Goal: Navigation & Orientation: Find specific page/section

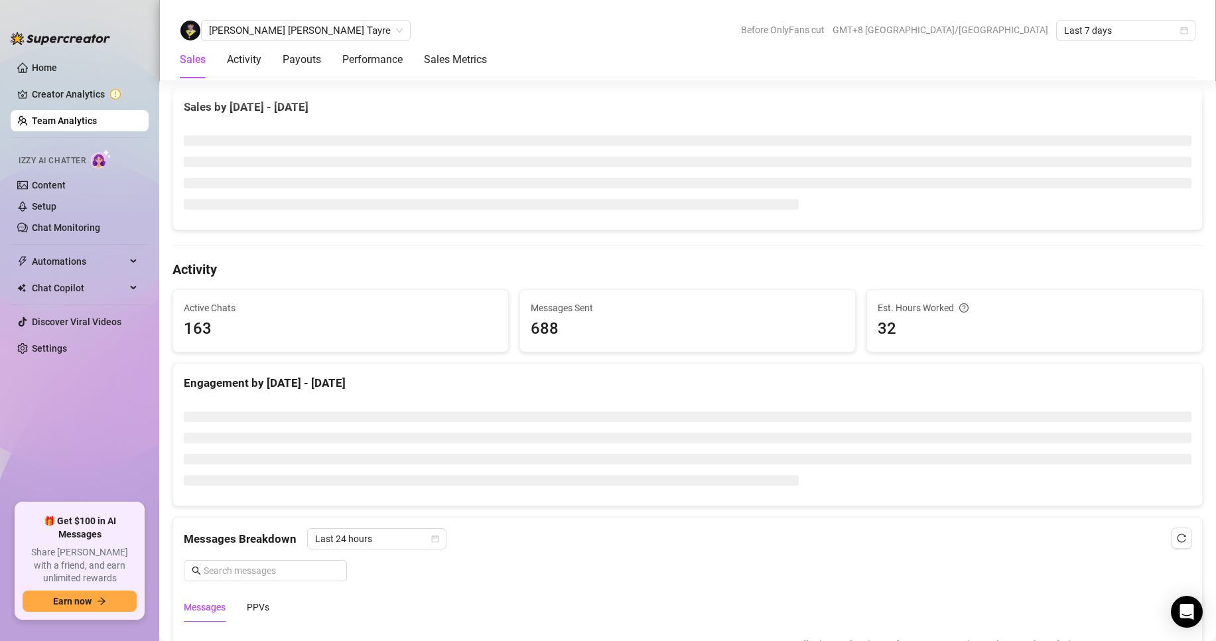
scroll to position [464, 0]
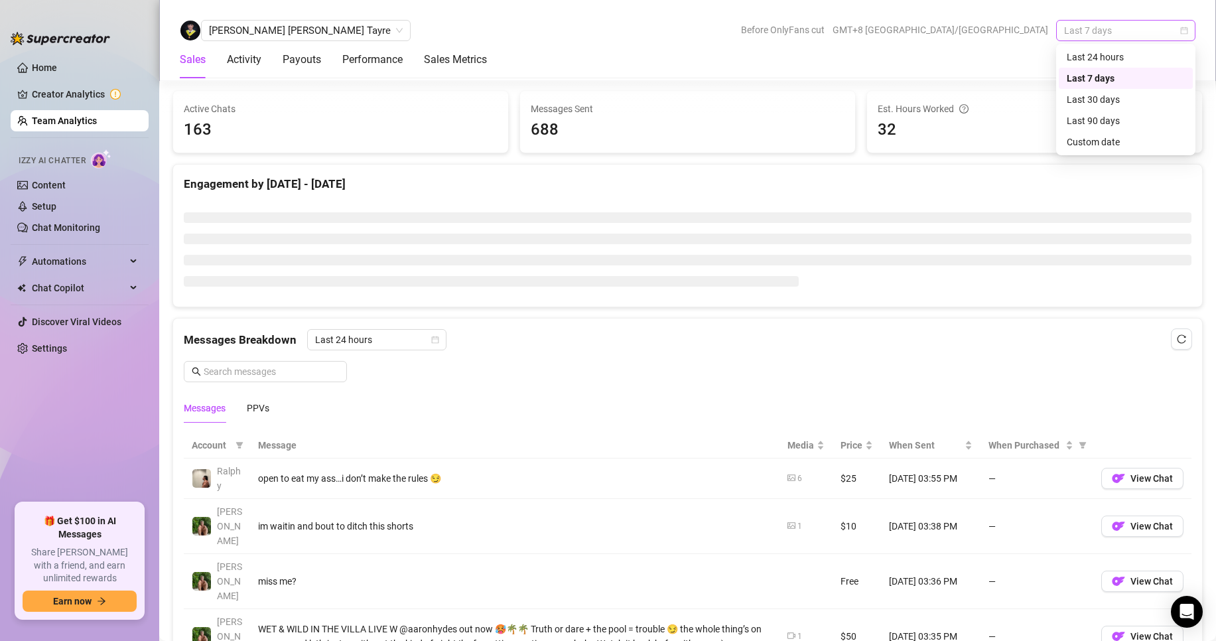
click at [1081, 30] on span "Last 7 days" at bounding box center [1125, 31] width 123 height 20
click at [1087, 144] on div "Custom date" at bounding box center [1126, 142] width 118 height 15
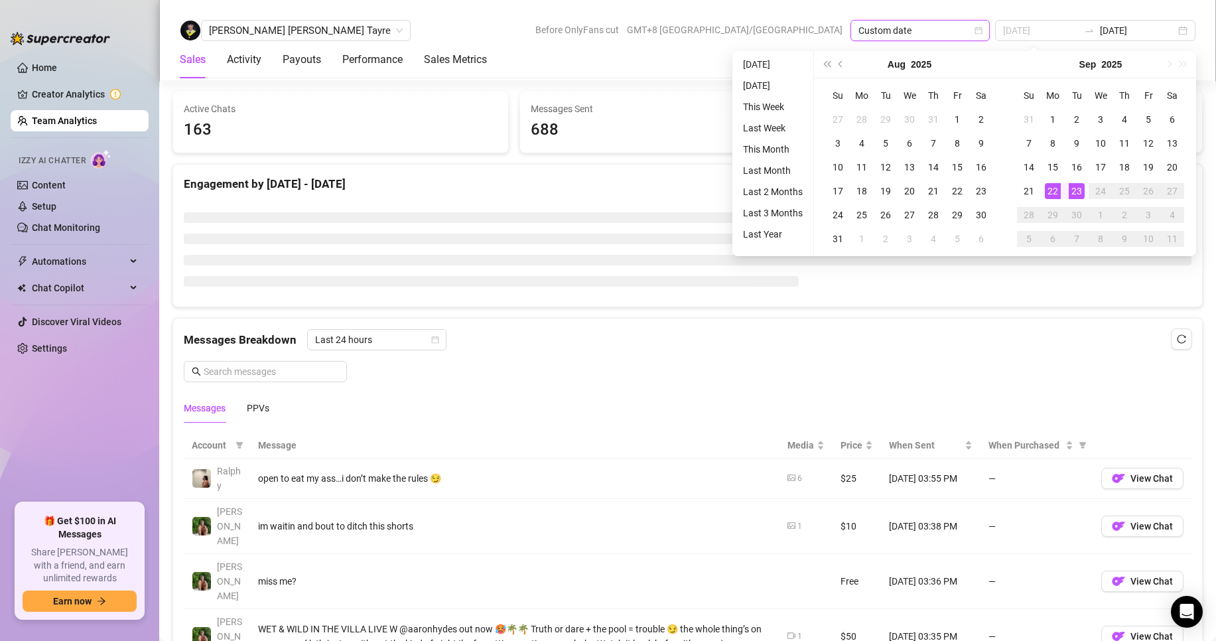
type input "[DATE]"
click at [1076, 188] on div "23" at bounding box center [1077, 191] width 16 height 16
click at [1075, 187] on div "23" at bounding box center [1077, 191] width 16 height 16
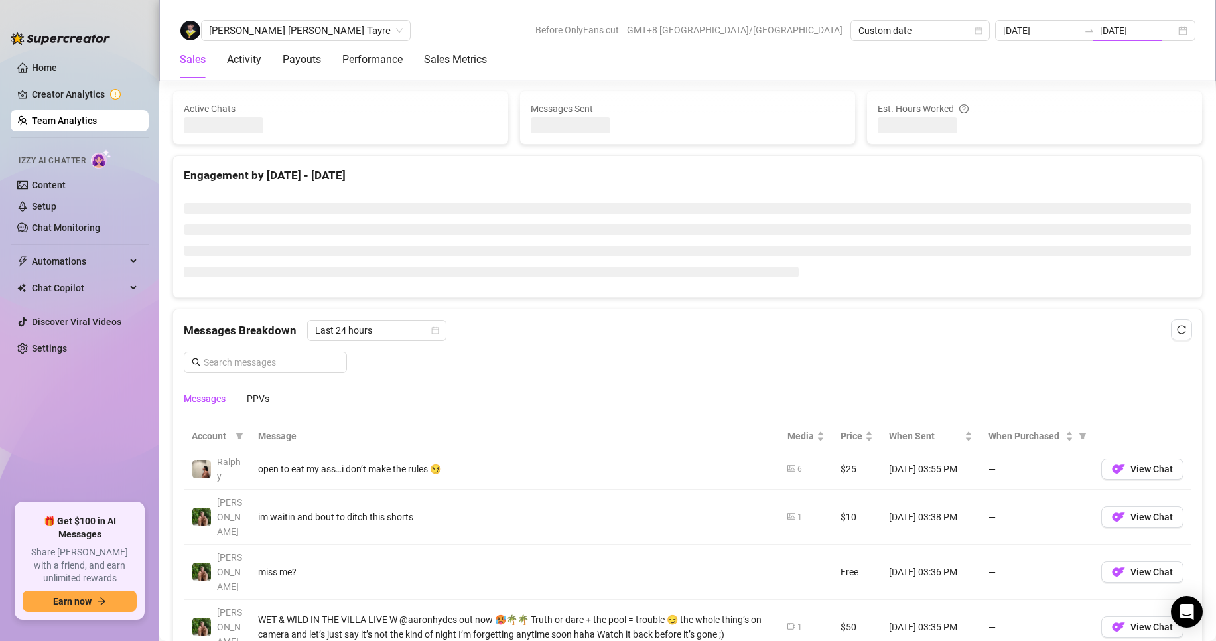
type input "[DATE]"
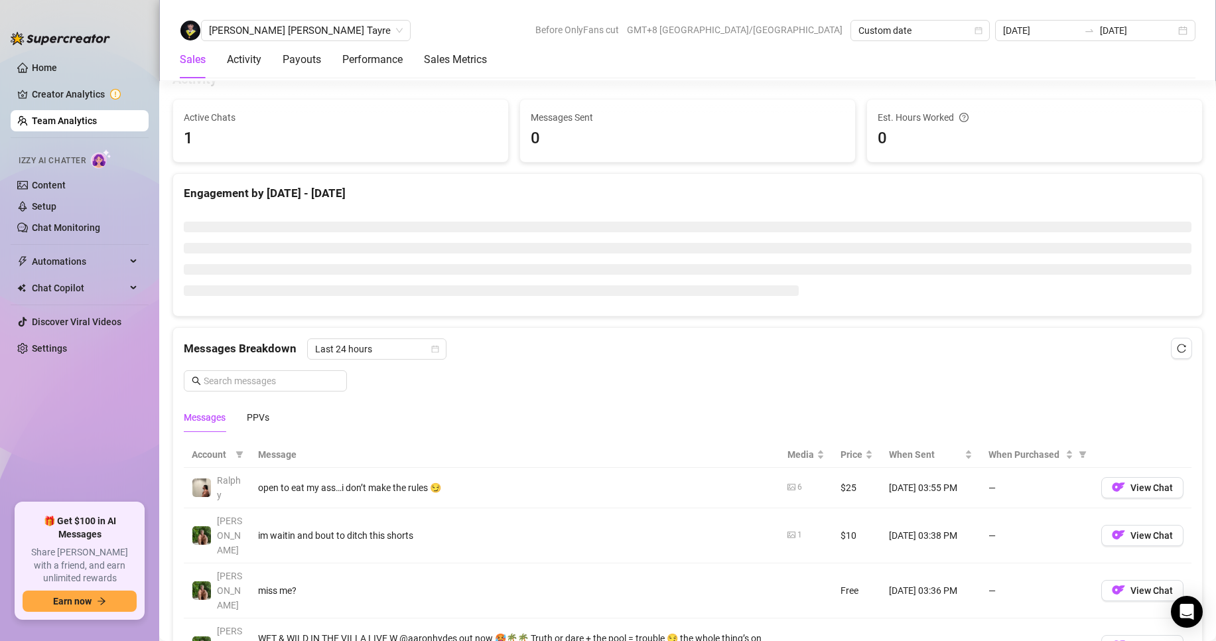
scroll to position [473, 0]
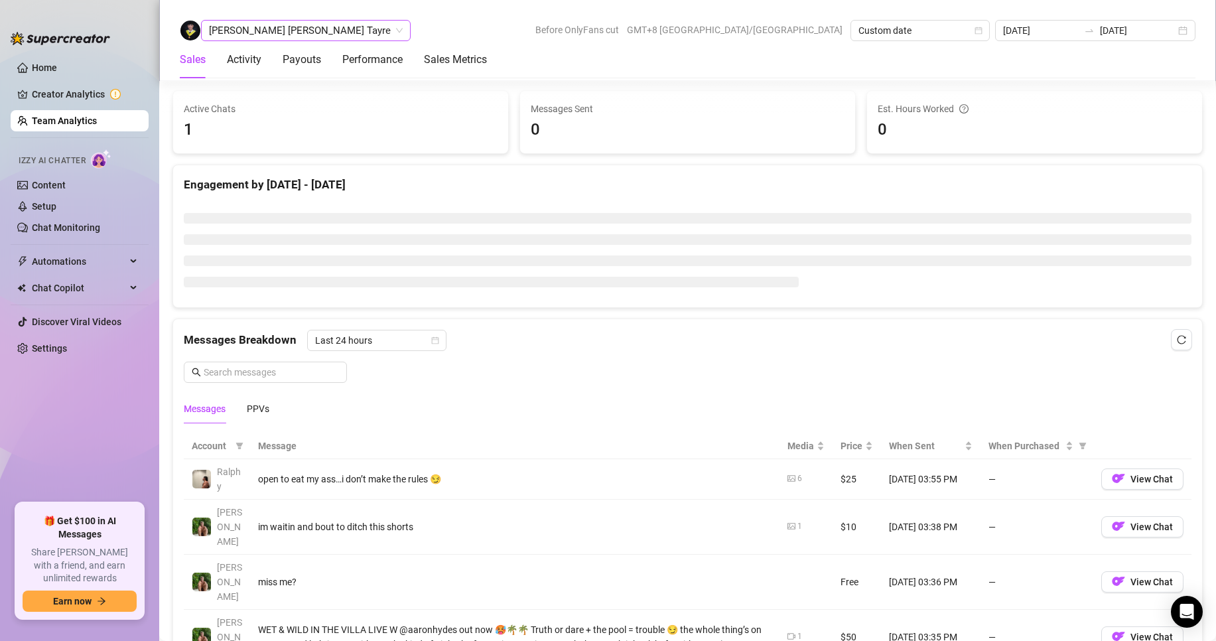
click at [275, 33] on span "[PERSON_NAME] [PERSON_NAME] Tayre" at bounding box center [306, 31] width 194 height 20
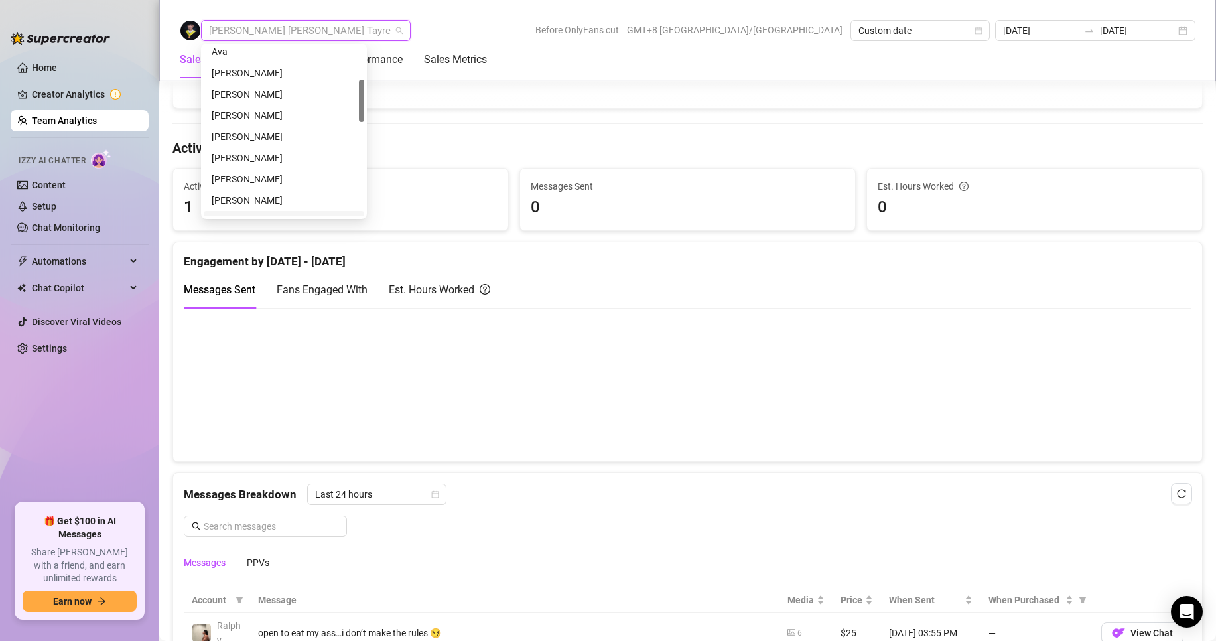
scroll to position [66, 0]
click at [247, 182] on div "[PERSON_NAME]" at bounding box center [284, 181] width 145 height 15
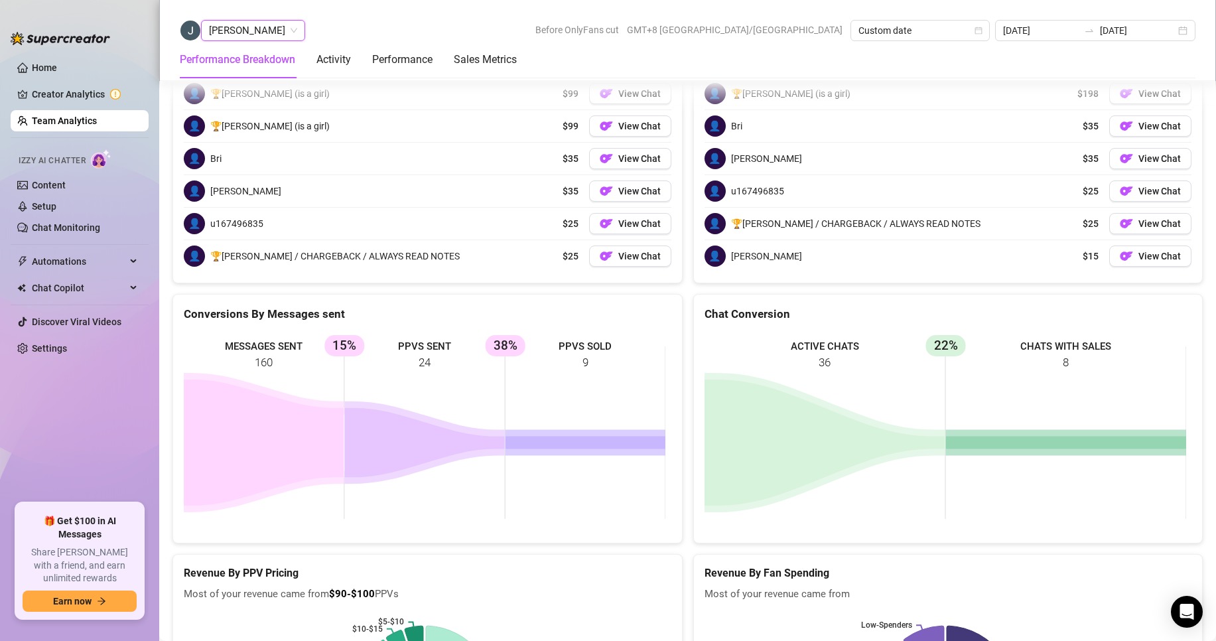
scroll to position [2040, 0]
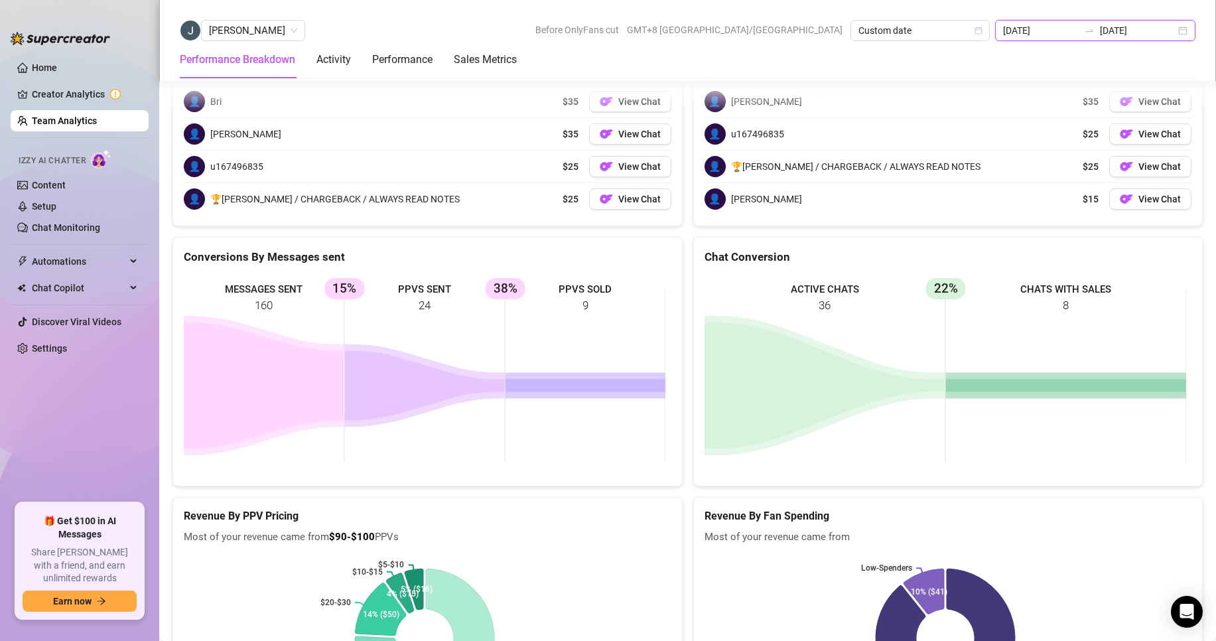
click at [1058, 27] on input "[DATE]" at bounding box center [1041, 30] width 76 height 15
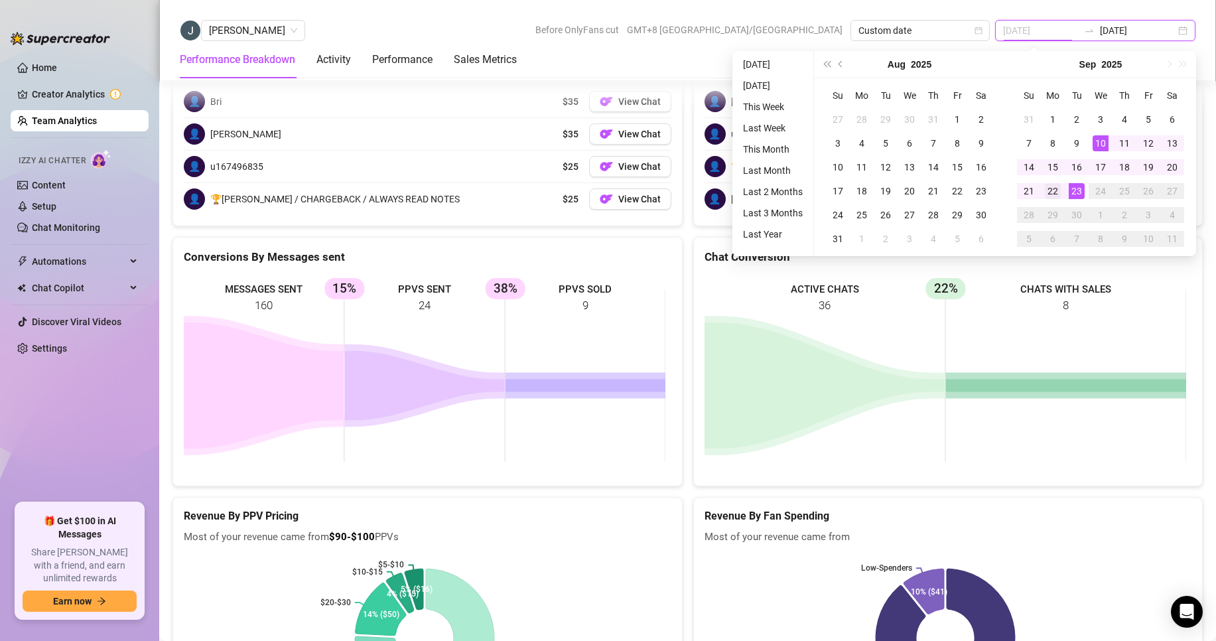
type input "[DATE]"
click at [1050, 199] on td "22" at bounding box center [1053, 191] width 24 height 24
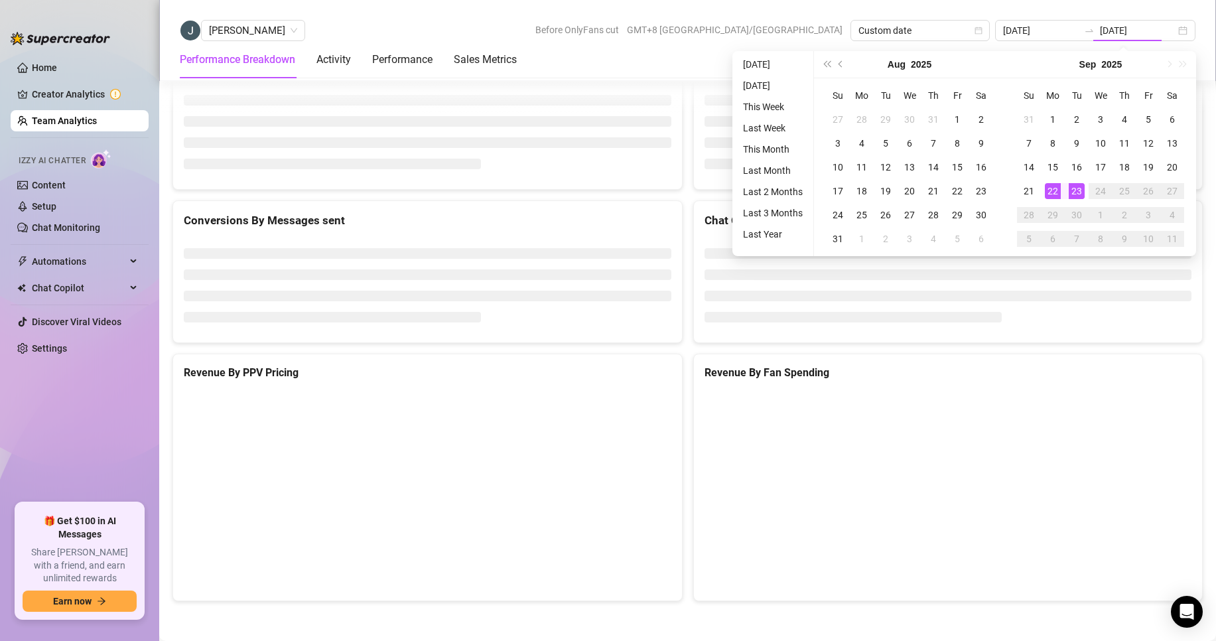
type input "[DATE]"
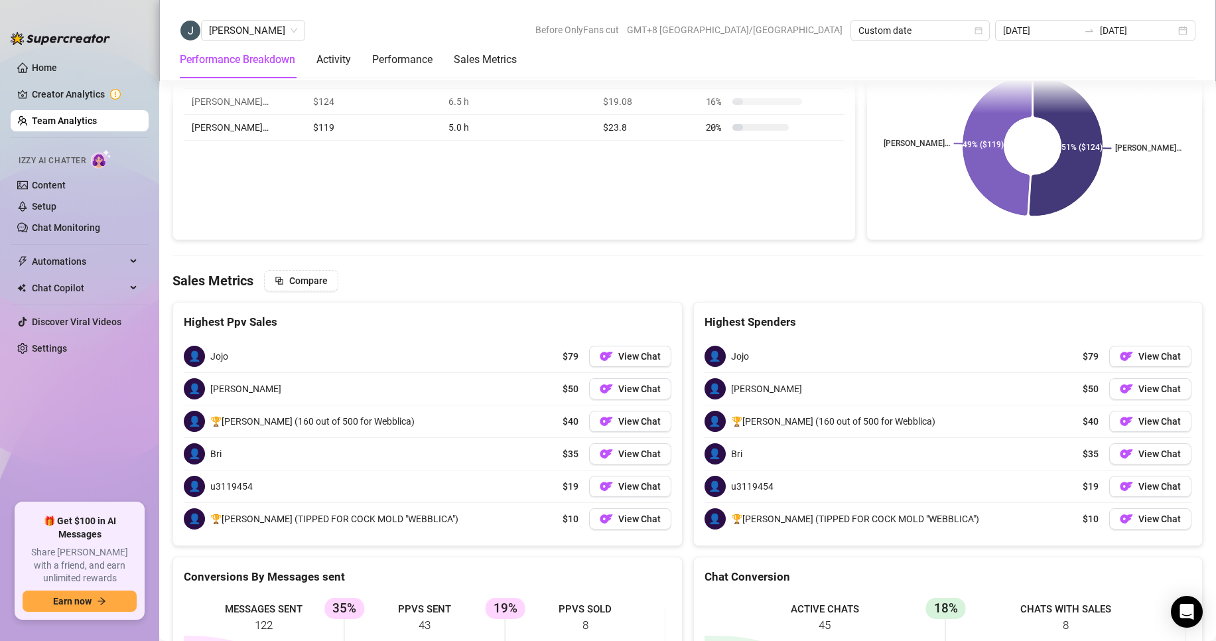
scroll to position [1842, 0]
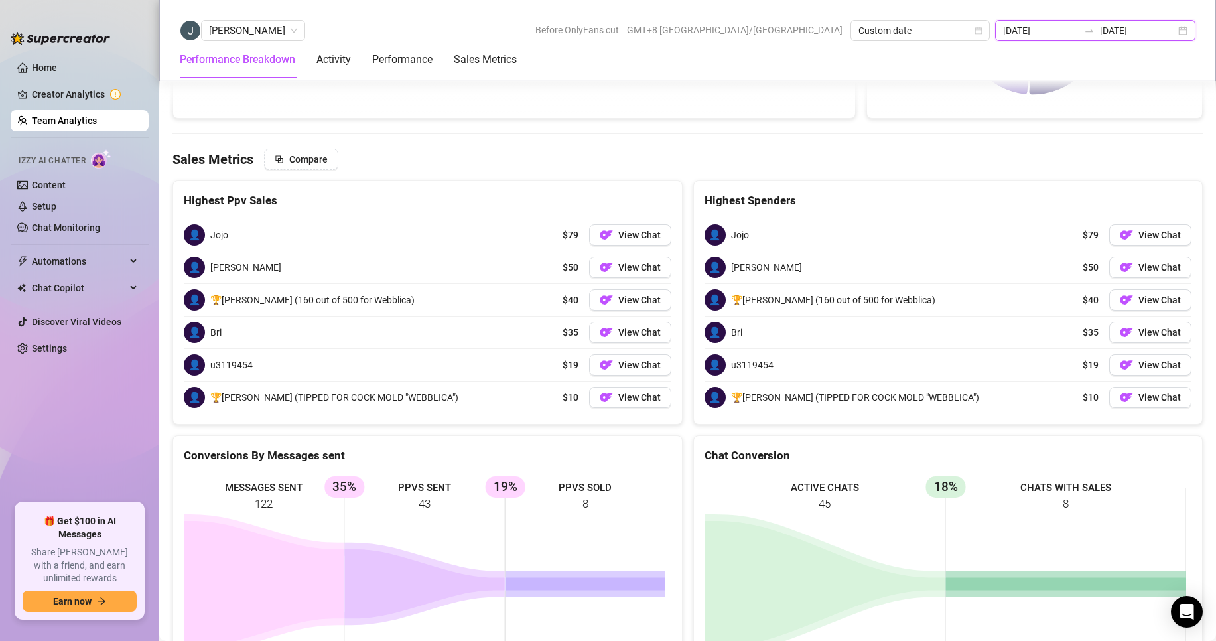
click at [1079, 25] on input "[DATE]" at bounding box center [1041, 30] width 76 height 15
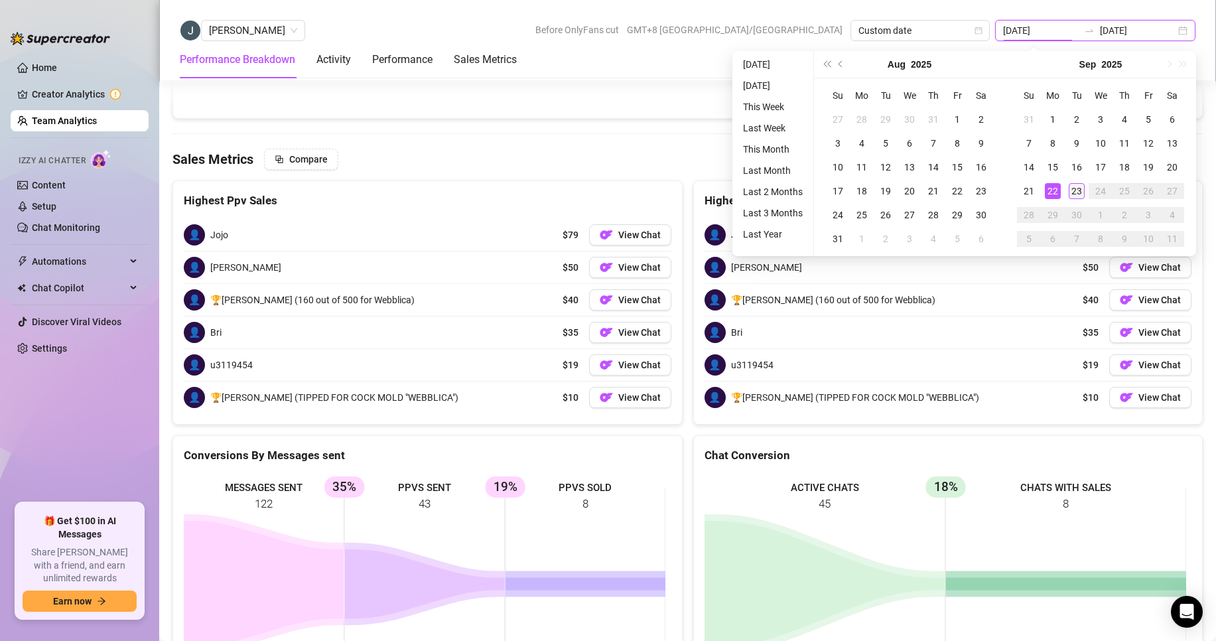
type input "[DATE]"
click at [1072, 194] on div "23" at bounding box center [1077, 191] width 16 height 16
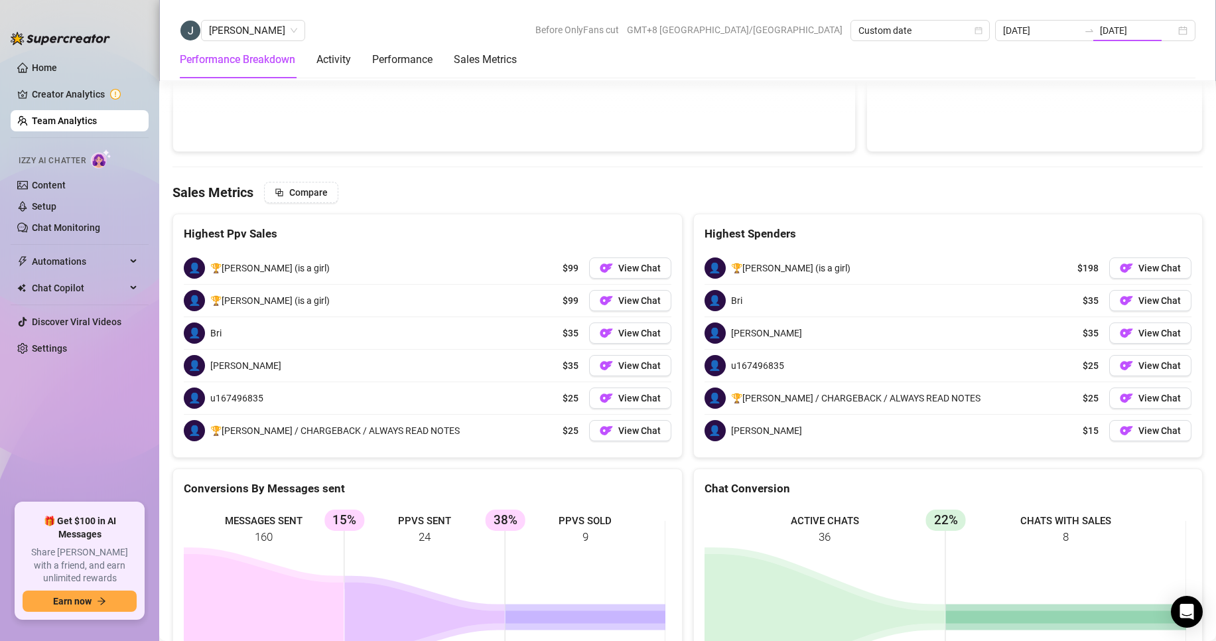
type input "[DATE]"
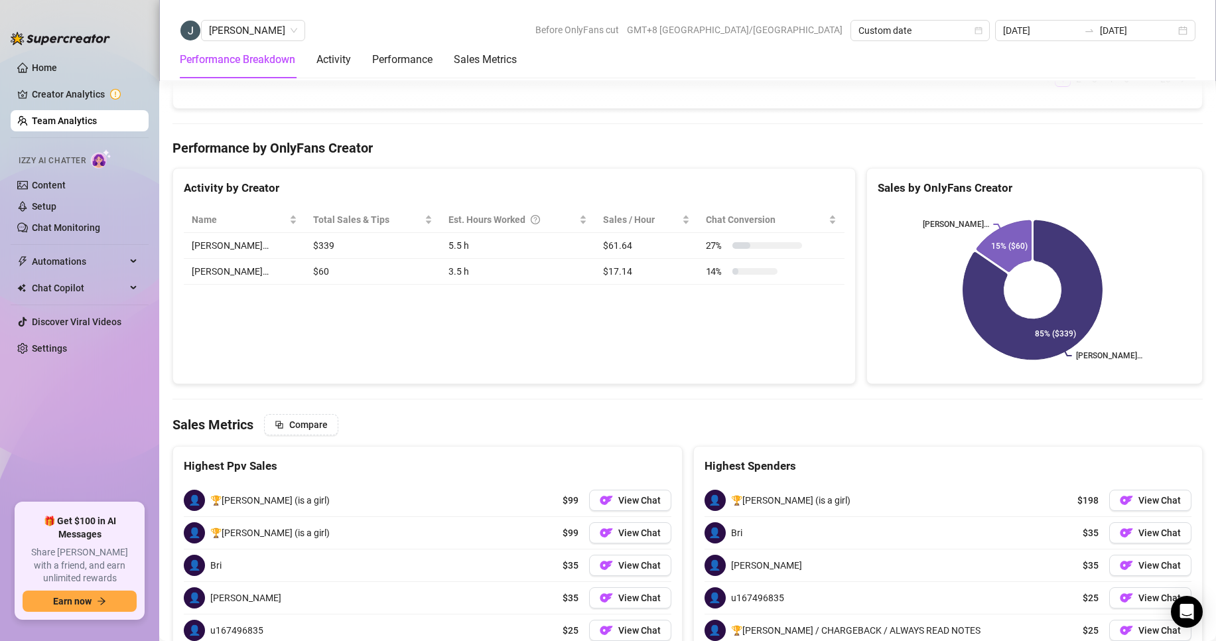
scroll to position [1377, 0]
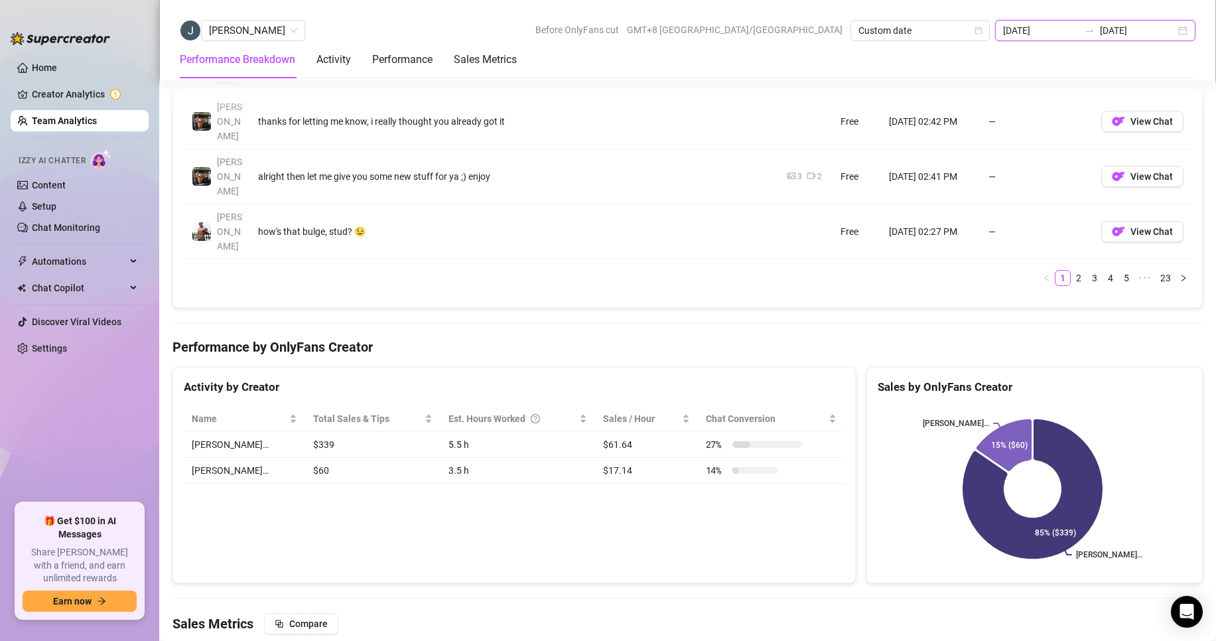
click at [1078, 35] on input "[DATE]" at bounding box center [1041, 30] width 76 height 15
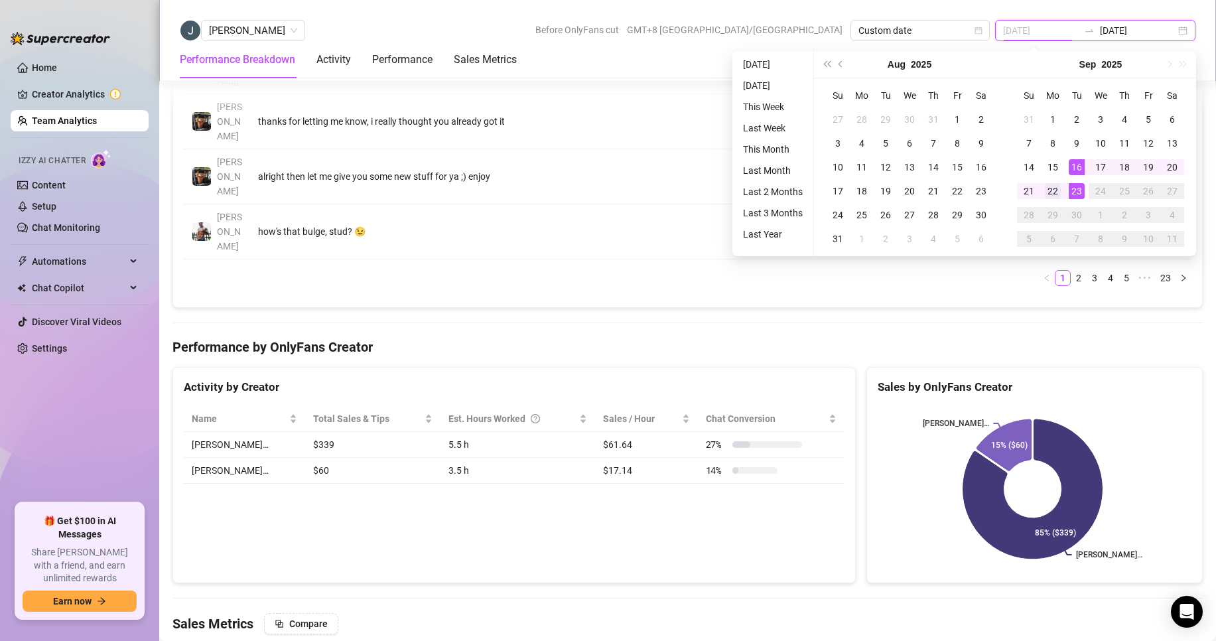
type input "[DATE]"
click at [1049, 186] on div "22" at bounding box center [1053, 191] width 16 height 16
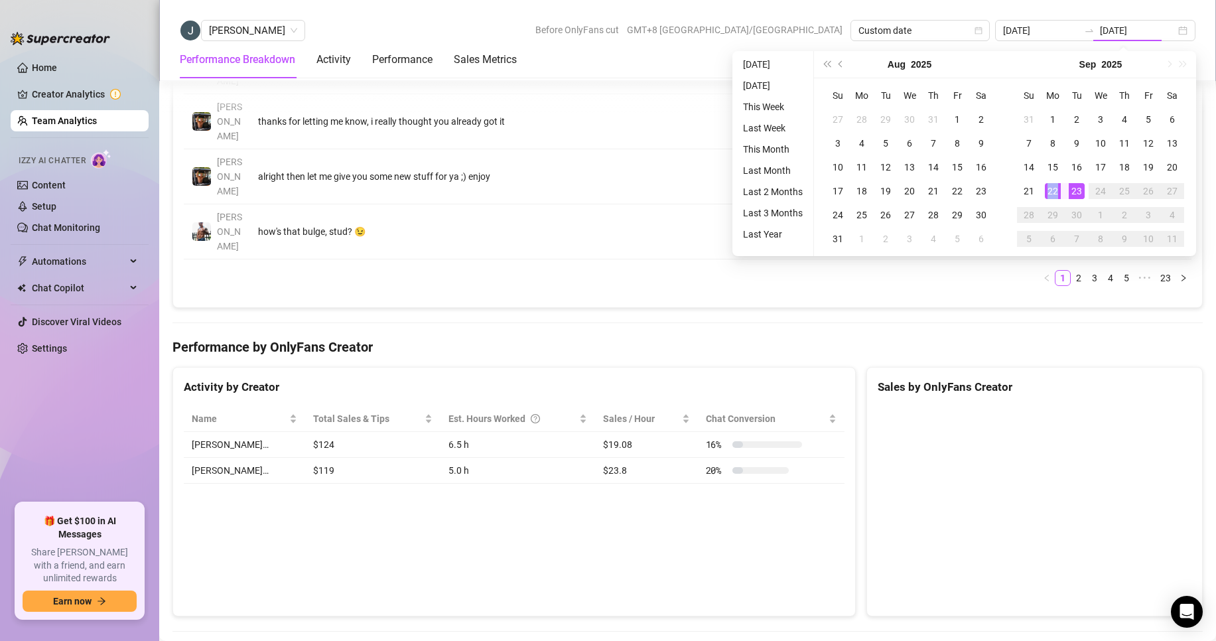
type input "[DATE]"
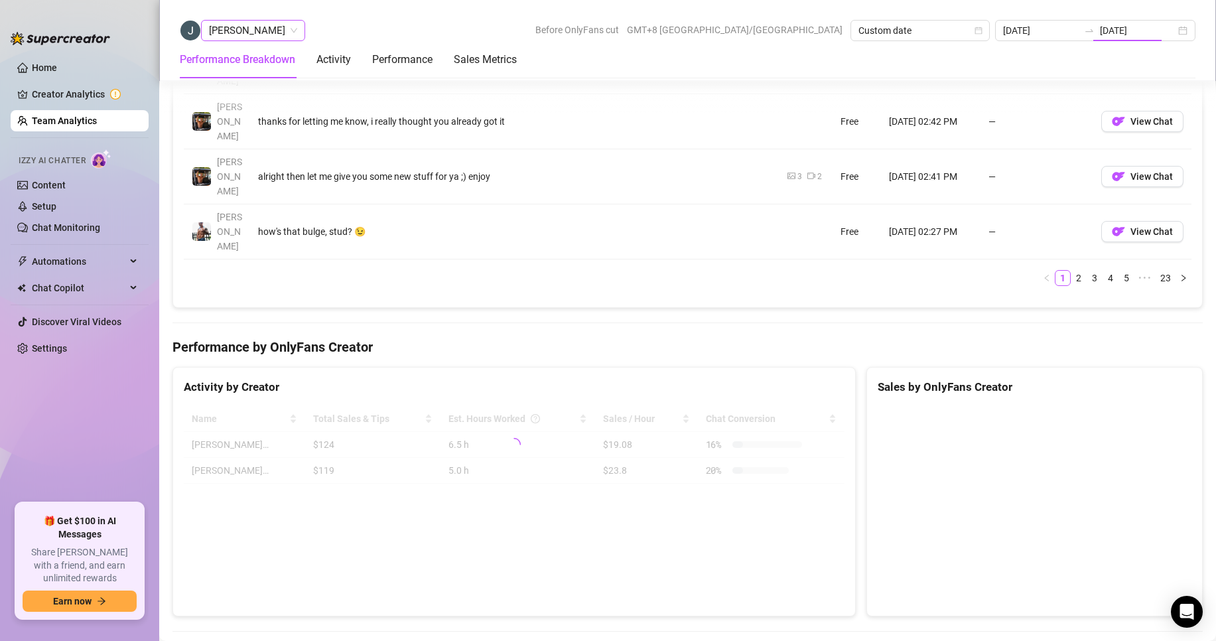
click at [243, 27] on span "[PERSON_NAME]" at bounding box center [253, 31] width 88 height 20
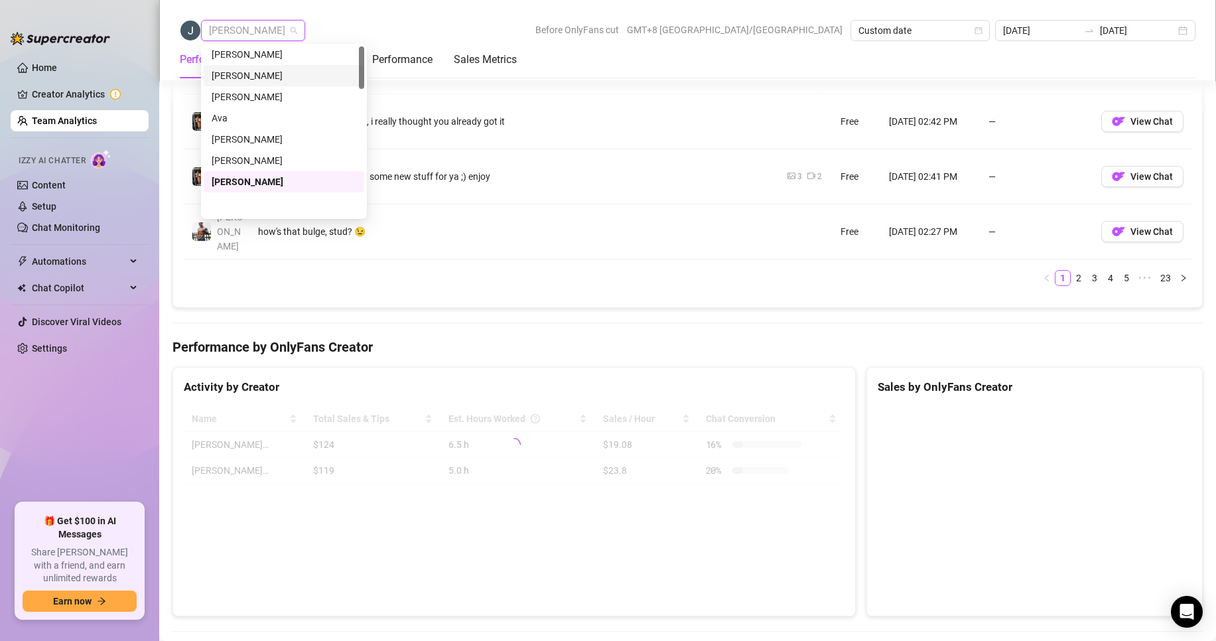
scroll to position [0, 0]
click at [237, 55] on div "[PERSON_NAME]" at bounding box center [284, 57] width 145 height 15
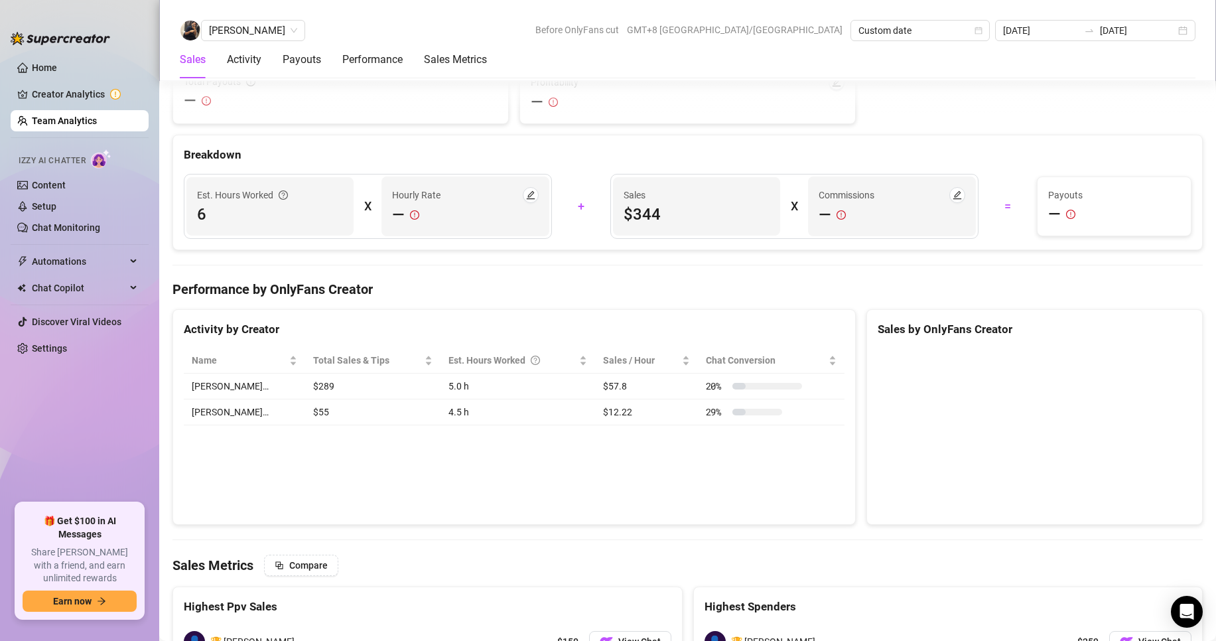
scroll to position [1377, 0]
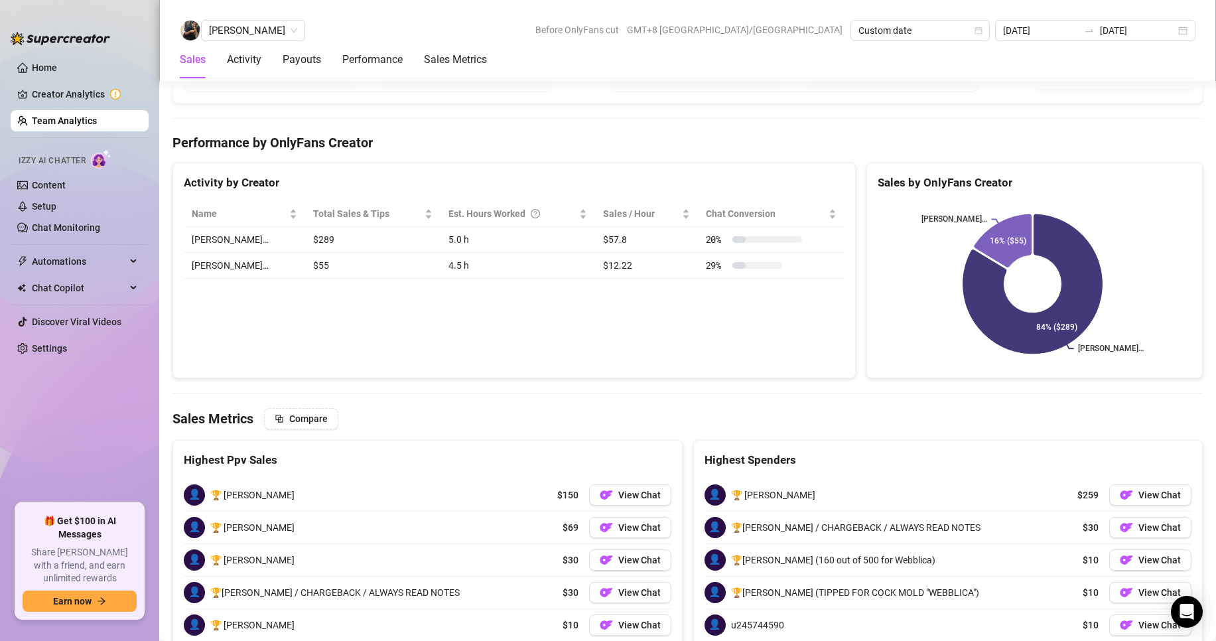
click at [67, 125] on link "Team Analytics" at bounding box center [64, 120] width 65 height 11
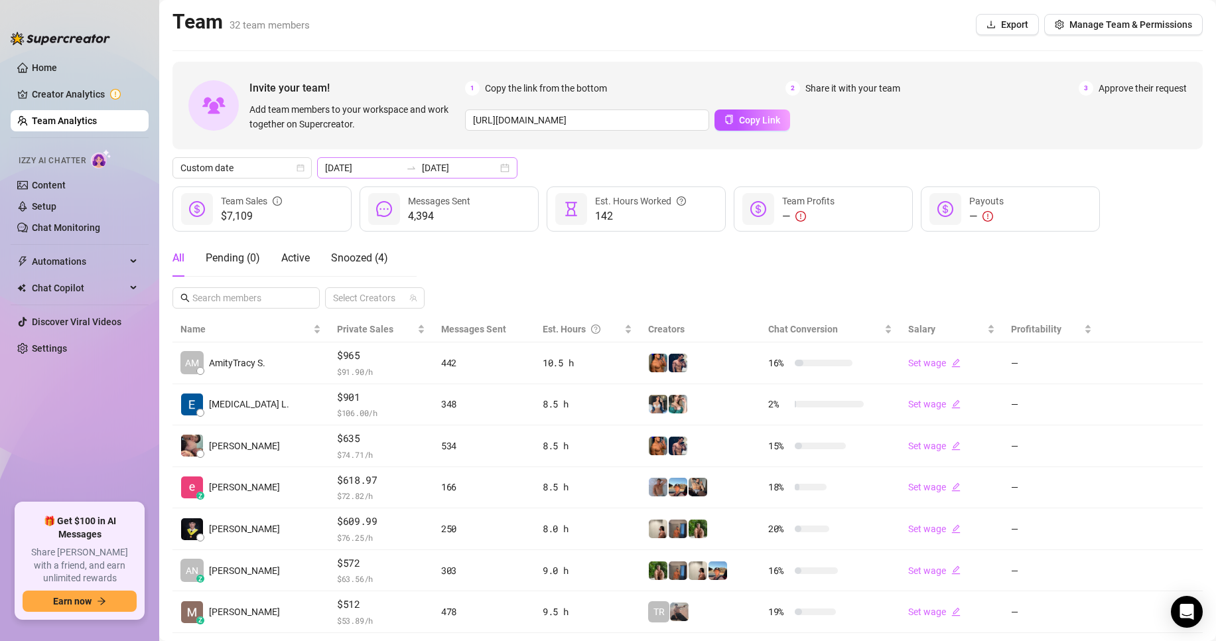
click at [402, 174] on div "[DATE] [DATE]" at bounding box center [417, 167] width 200 height 21
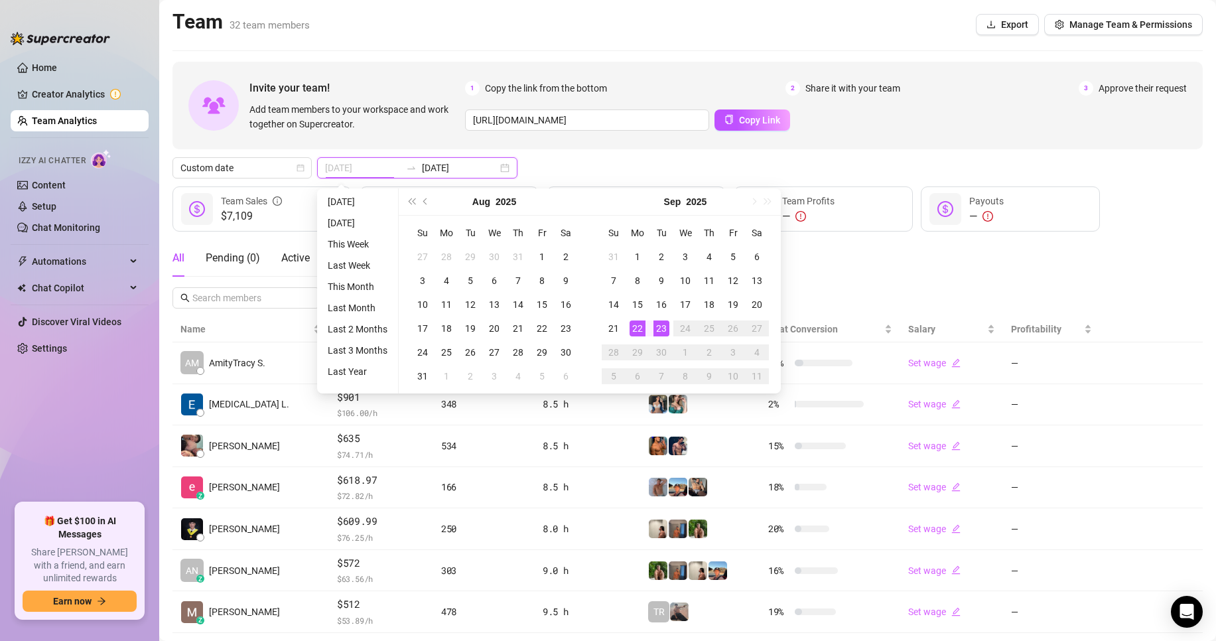
type input "[DATE]"
click at [661, 332] on div "23" at bounding box center [661, 328] width 16 height 16
click at [665, 328] on div "23" at bounding box center [661, 328] width 16 height 16
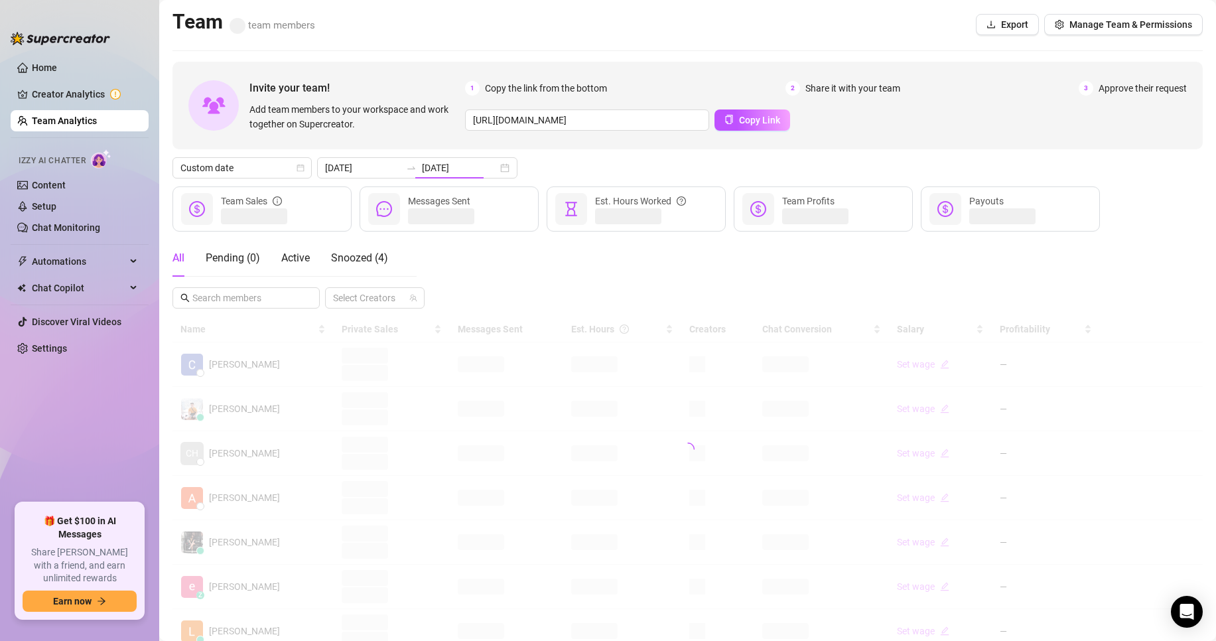
type input "[DATE]"
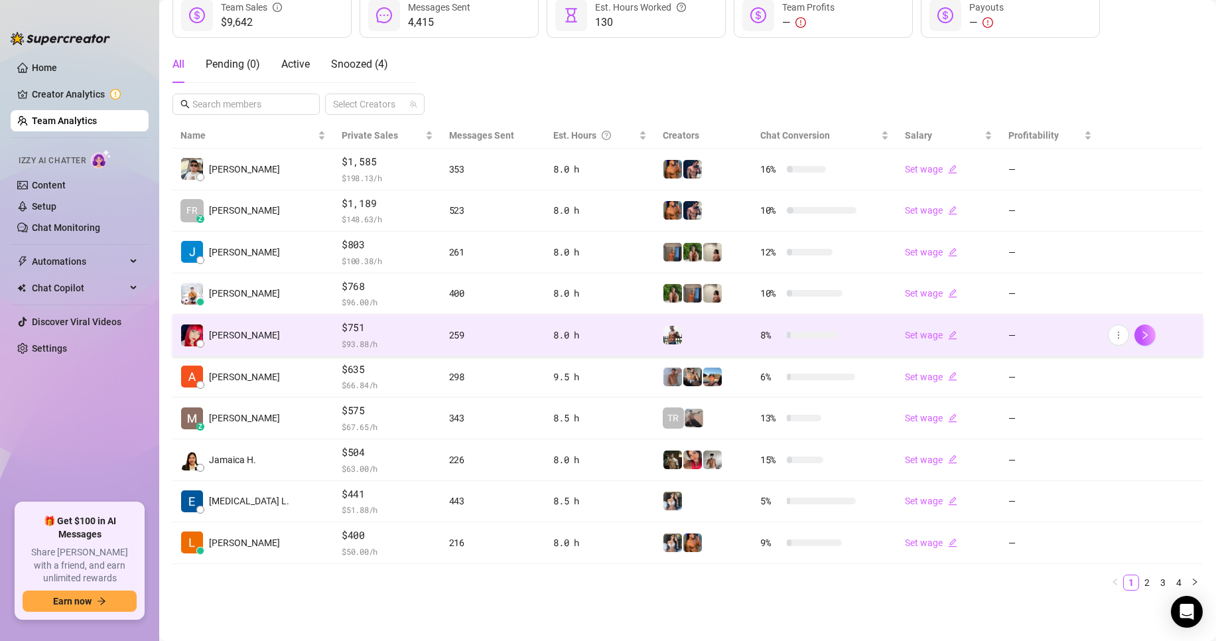
scroll to position [194, 0]
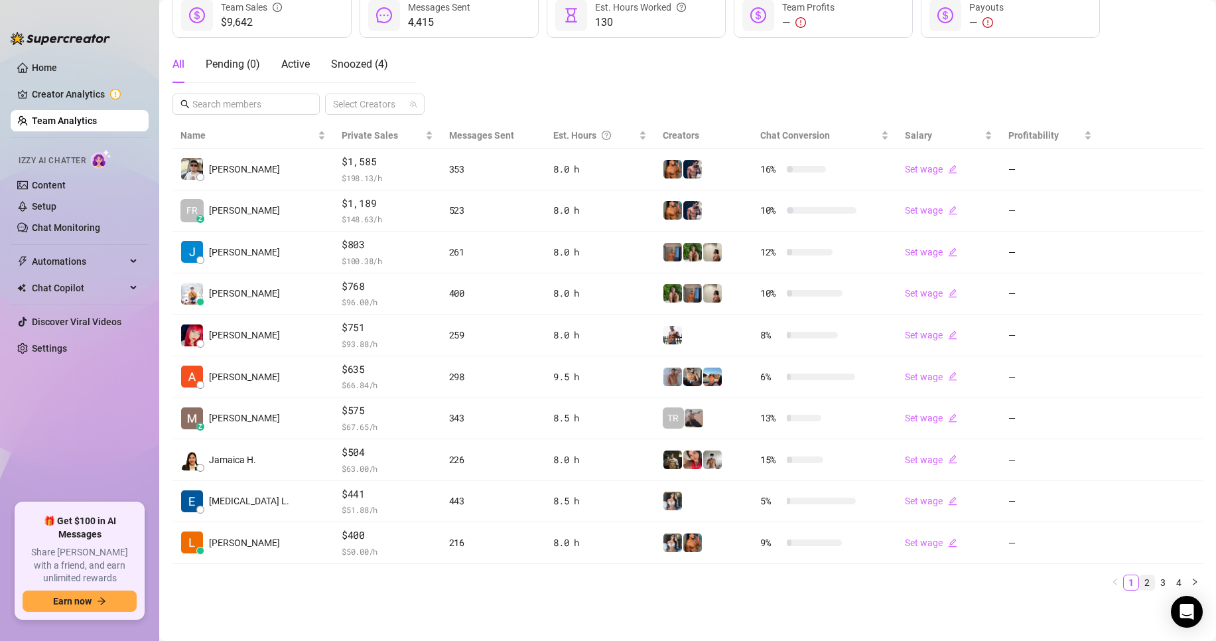
click at [1140, 581] on link "2" at bounding box center [1147, 582] width 15 height 15
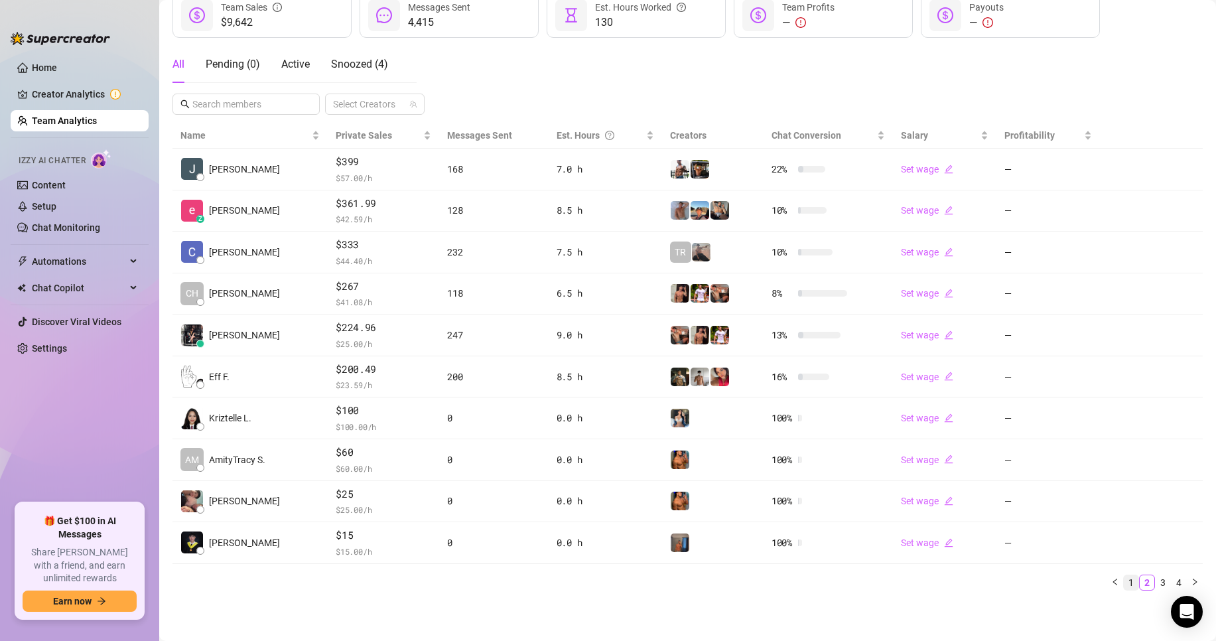
click at [1124, 587] on link "1" at bounding box center [1131, 582] width 15 height 15
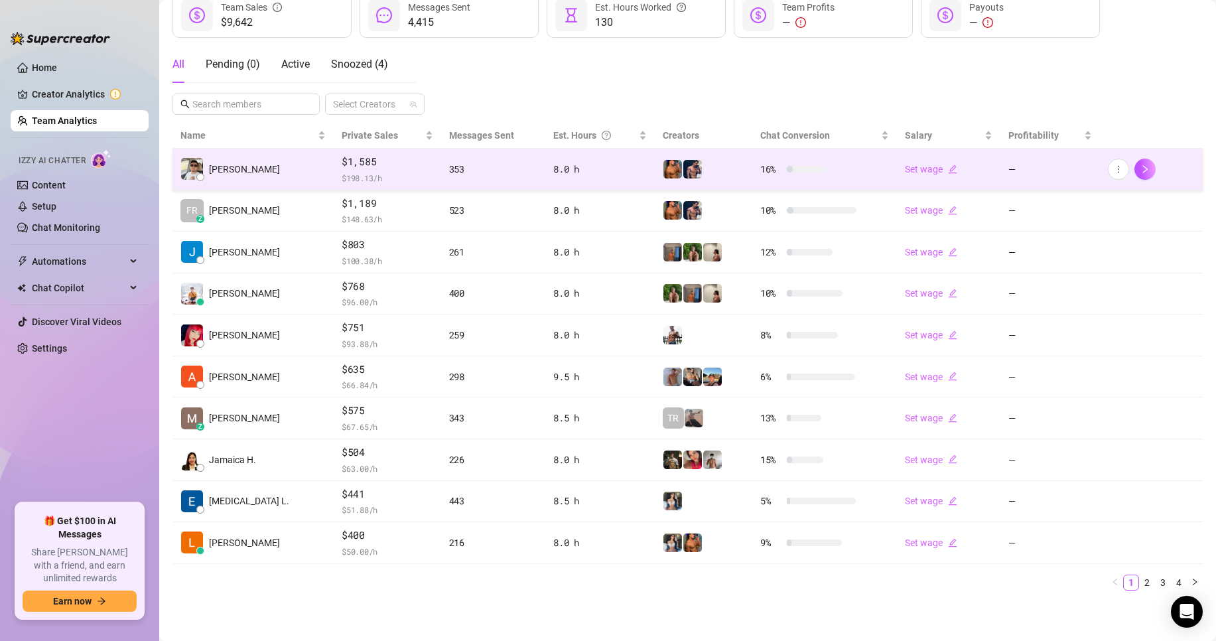
click at [372, 182] on span "$ 198.13 /h" at bounding box center [388, 177] width 92 height 13
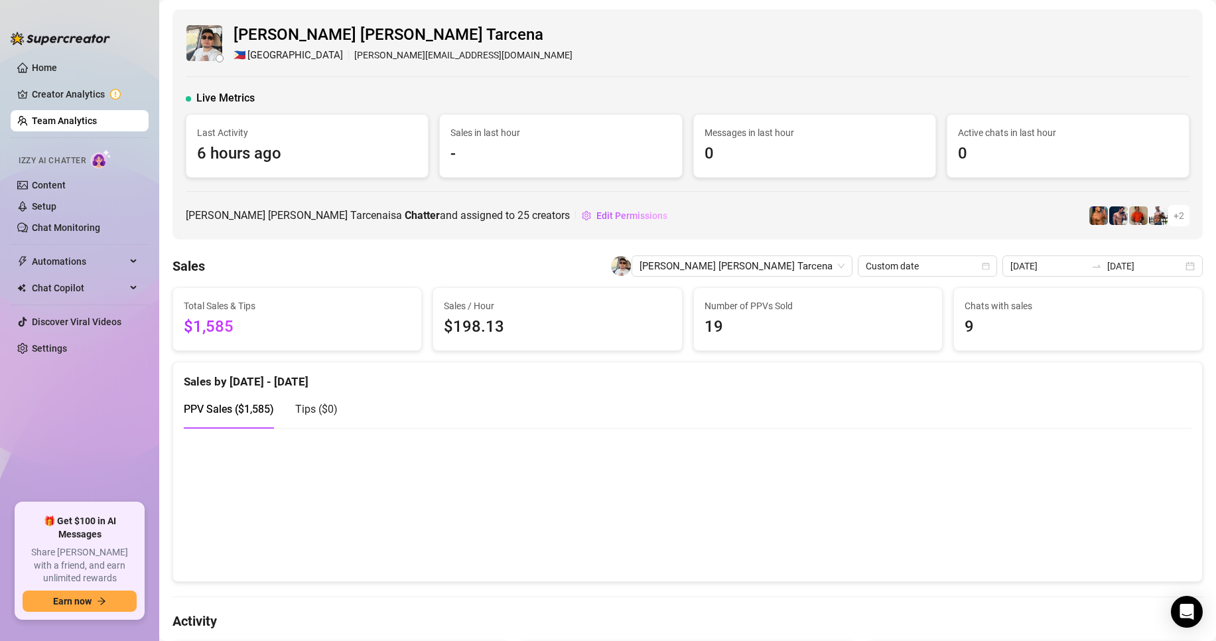
scroll to position [133, 0]
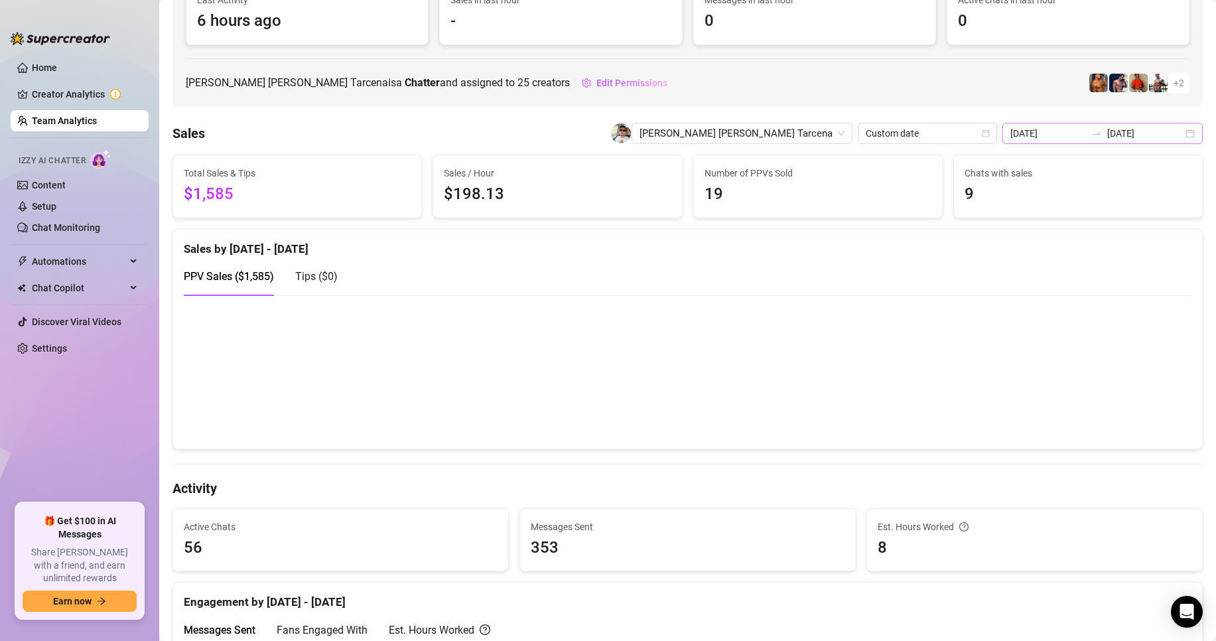
click at [1008, 135] on div "[DATE] [DATE]" at bounding box center [1102, 133] width 200 height 21
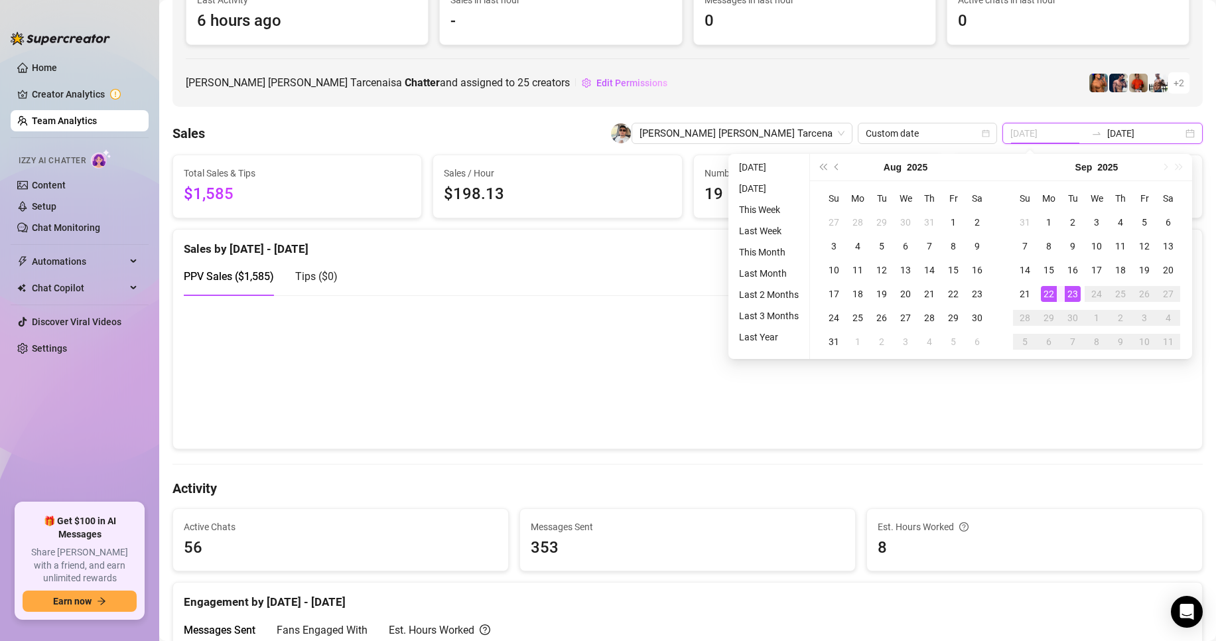
type input "[DATE]"
click at [1045, 293] on div "22" at bounding box center [1049, 294] width 16 height 16
type input "[DATE]"
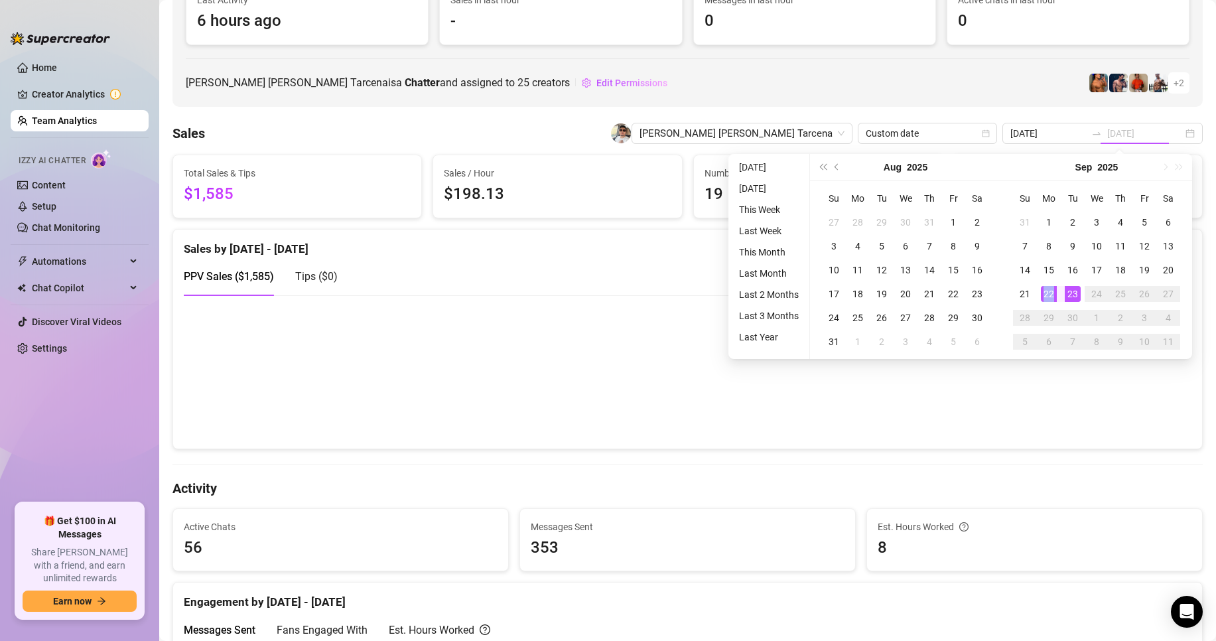
type input "[DATE]"
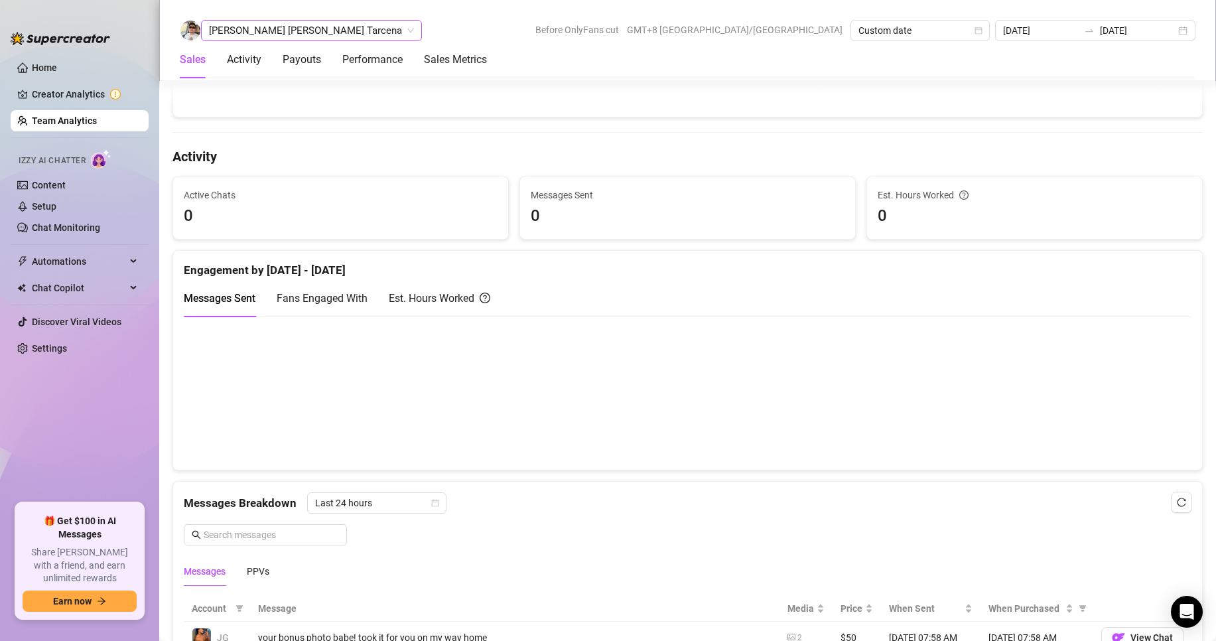
scroll to position [474, 0]
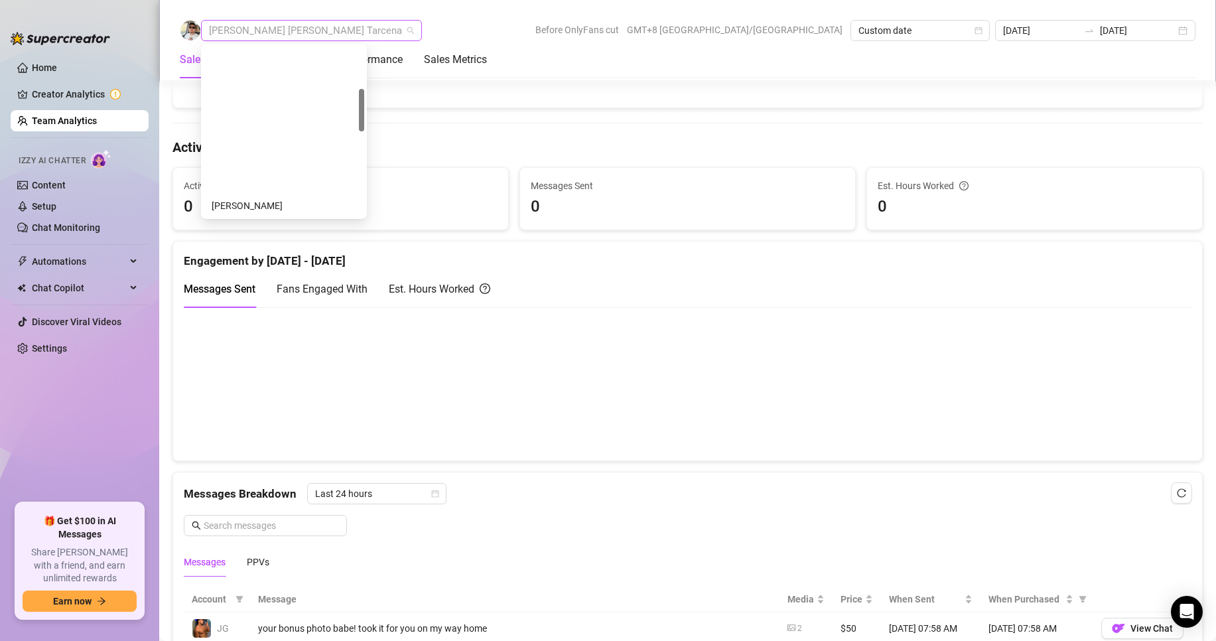
click at [282, 28] on span "[PERSON_NAME] [PERSON_NAME] Tarcena" at bounding box center [311, 31] width 205 height 20
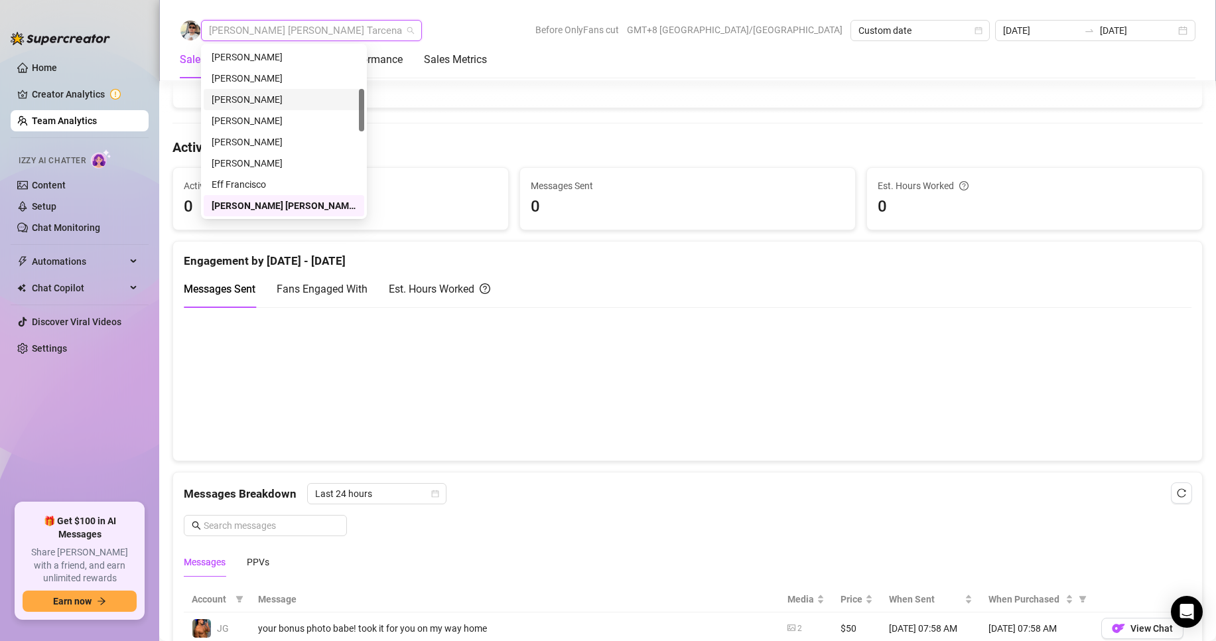
scroll to position [0, 0]
click at [251, 61] on div "[PERSON_NAME]" at bounding box center [284, 57] width 145 height 15
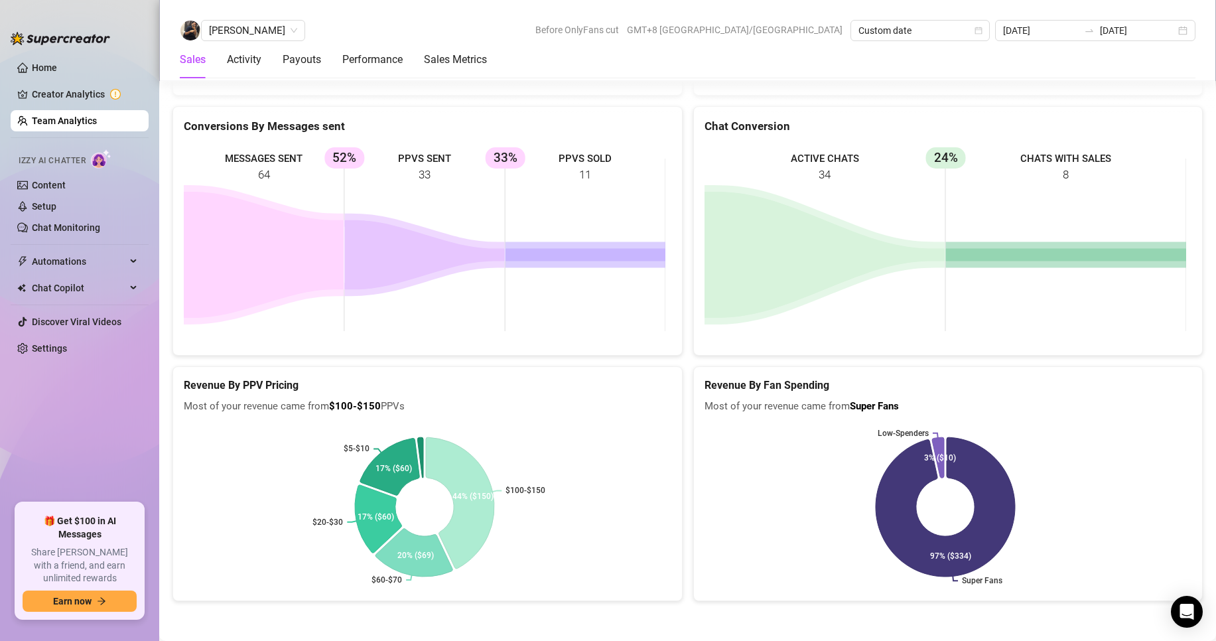
scroll to position [1767, 0]
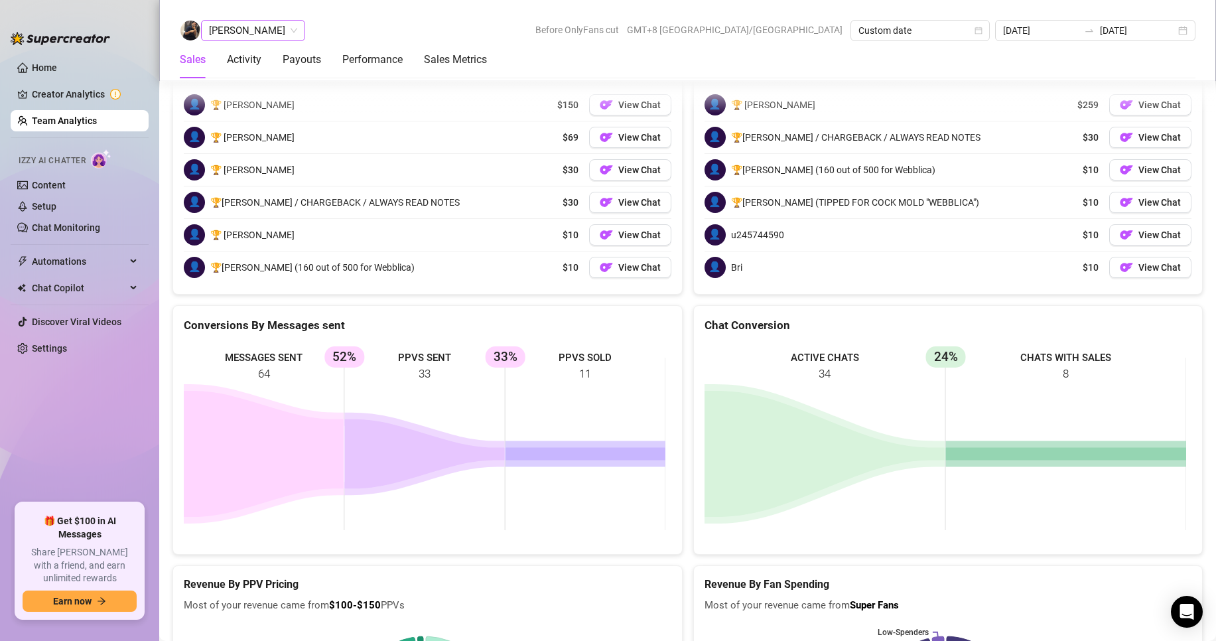
click at [269, 24] on span "[PERSON_NAME]" at bounding box center [253, 31] width 88 height 20
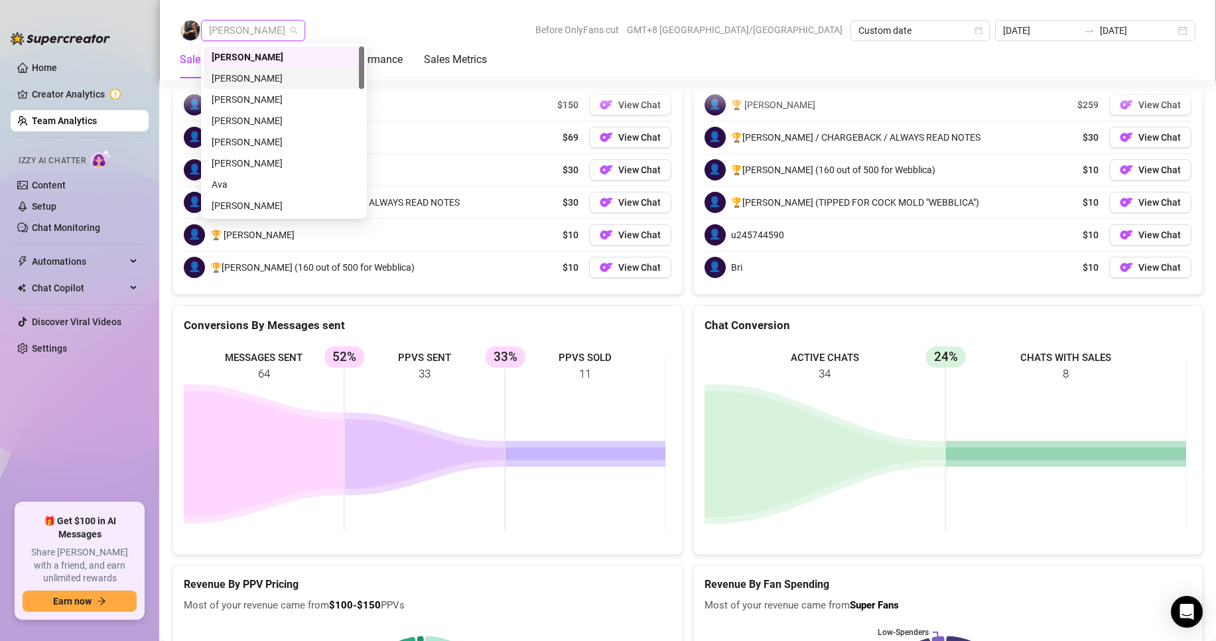
click at [245, 80] on div "[PERSON_NAME]" at bounding box center [284, 78] width 145 height 15
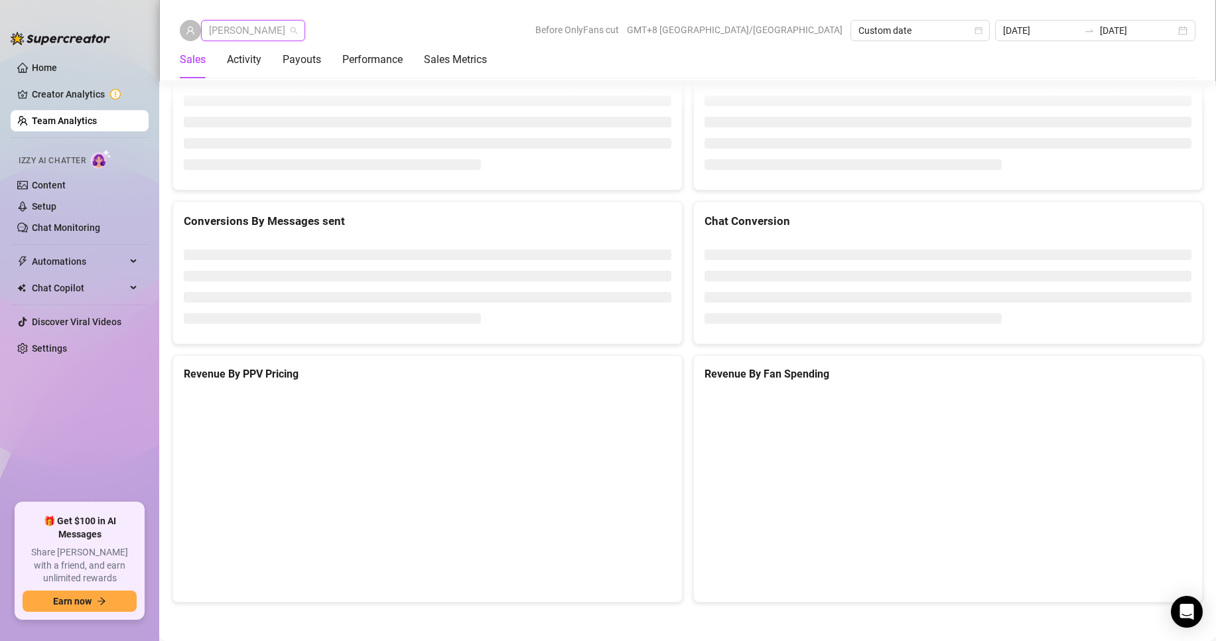
click at [249, 28] on span "[PERSON_NAME]" at bounding box center [253, 31] width 88 height 20
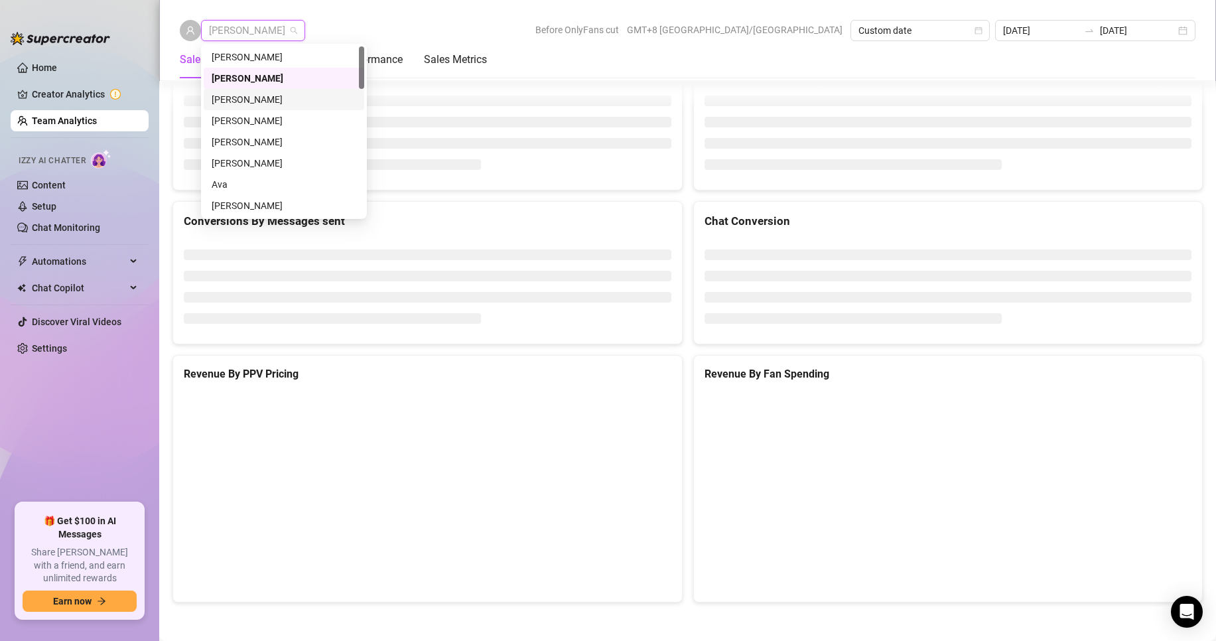
click at [256, 100] on div "[PERSON_NAME]" at bounding box center [284, 99] width 145 height 15
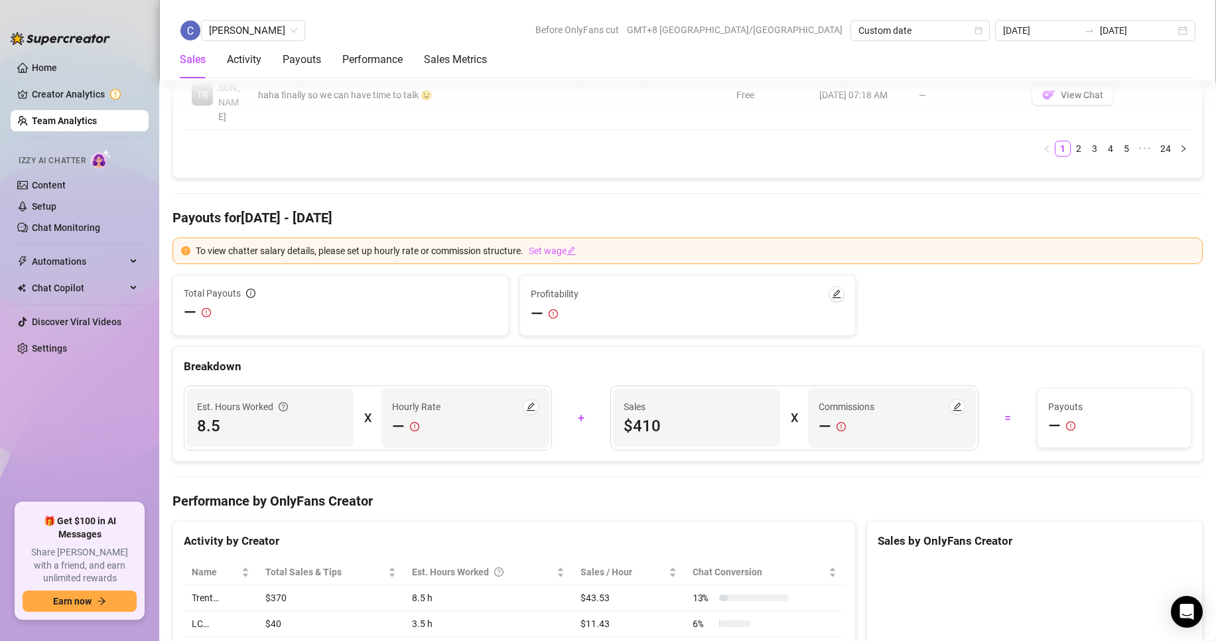
scroll to position [2029, 0]
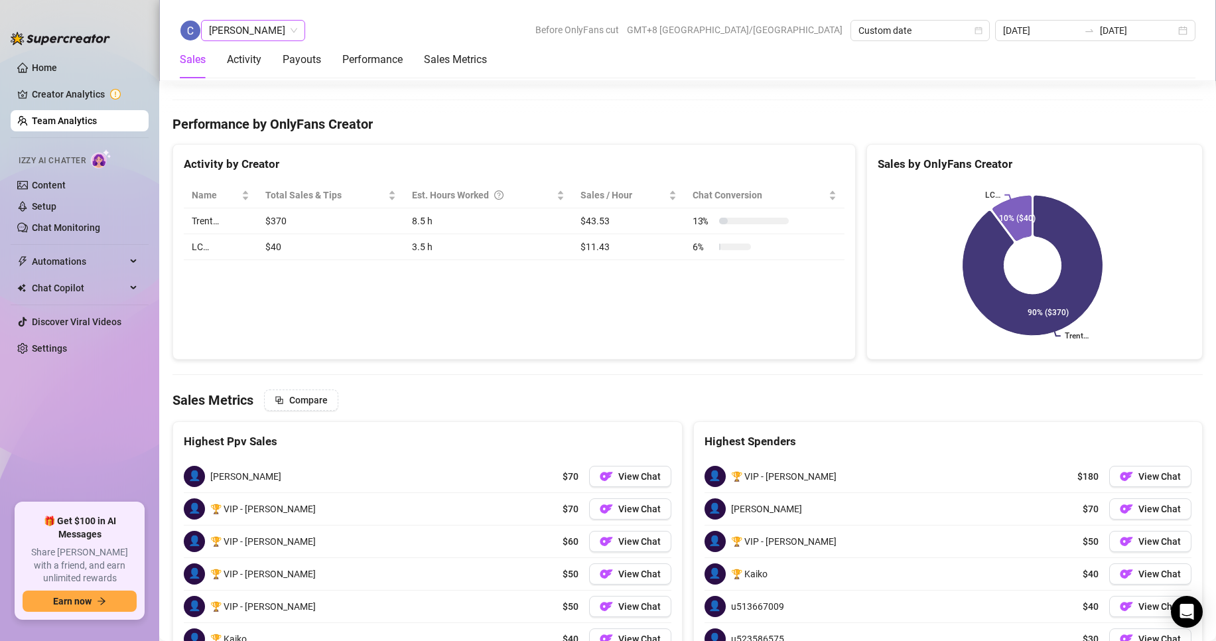
click at [285, 37] on span "[PERSON_NAME]" at bounding box center [253, 31] width 88 height 20
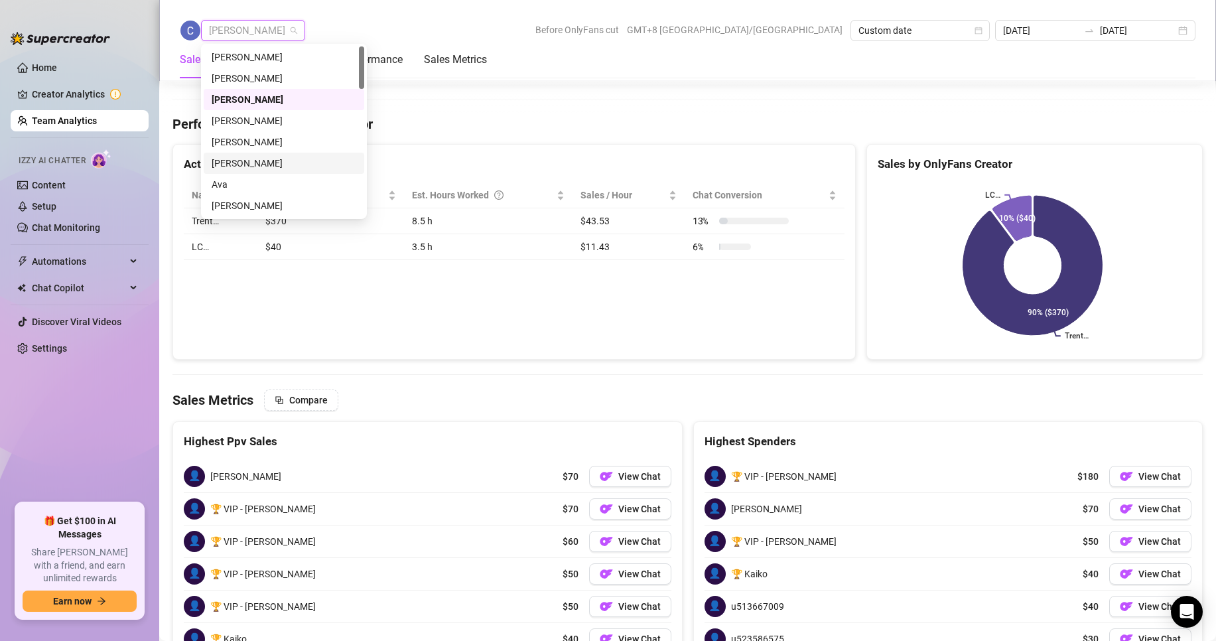
click at [250, 160] on div "[PERSON_NAME]" at bounding box center [284, 163] width 145 height 15
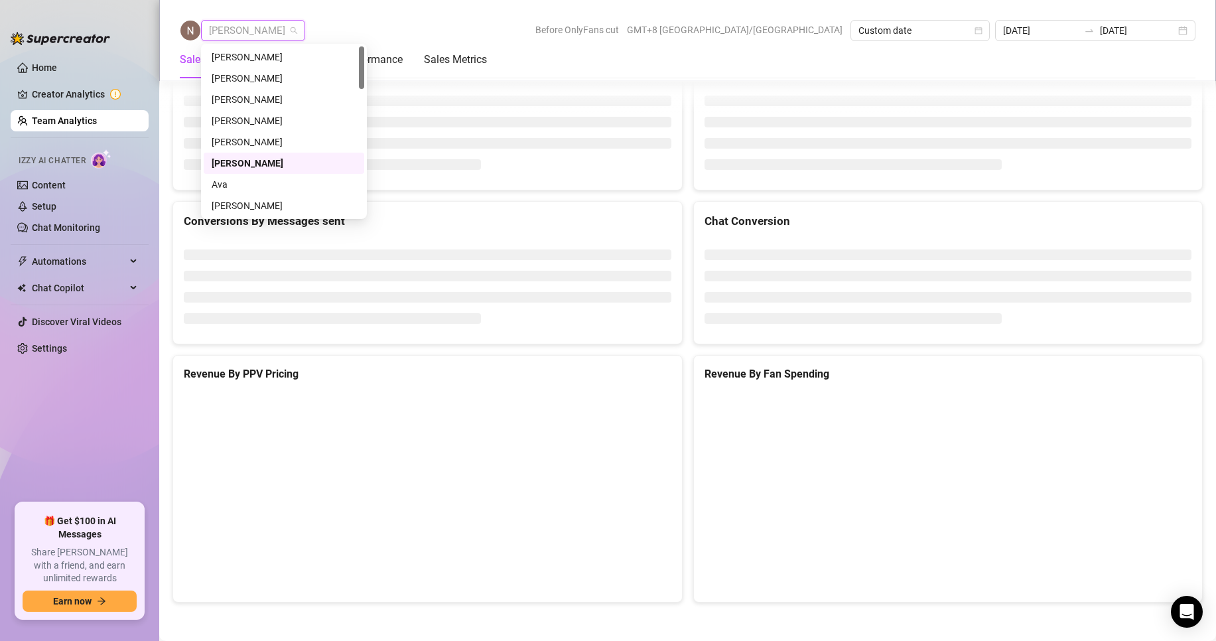
click at [261, 34] on span "[PERSON_NAME]" at bounding box center [253, 31] width 88 height 20
click at [236, 203] on div "[PERSON_NAME]" at bounding box center [284, 205] width 145 height 15
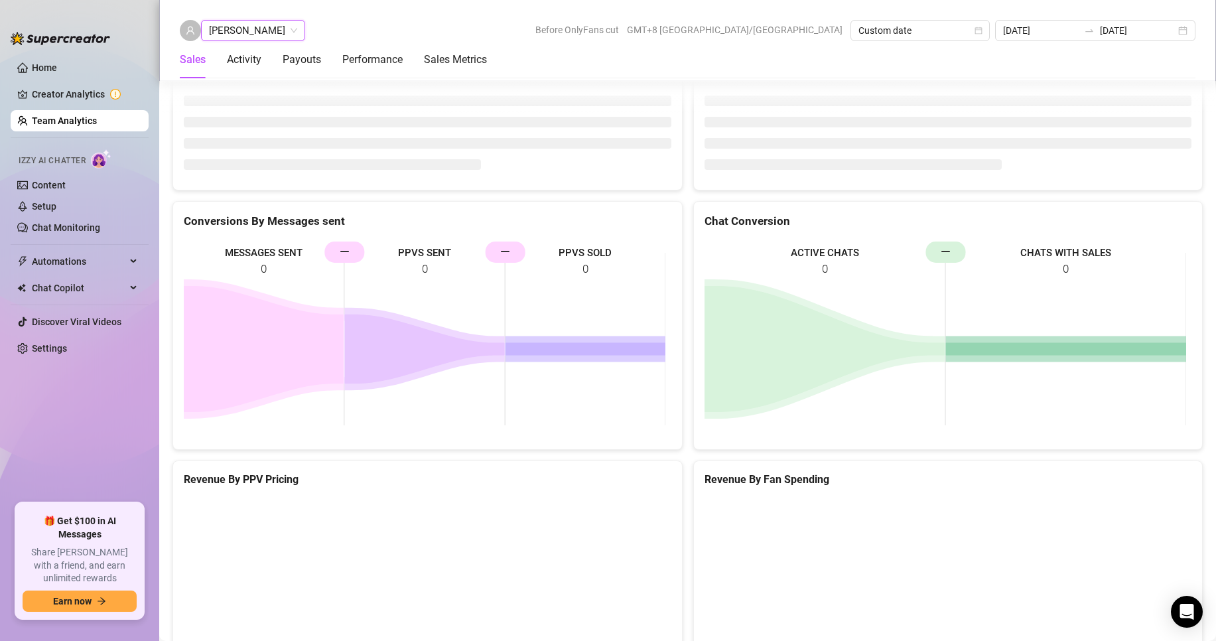
scroll to position [1722, 0]
